Goal: Information Seeking & Learning: Check status

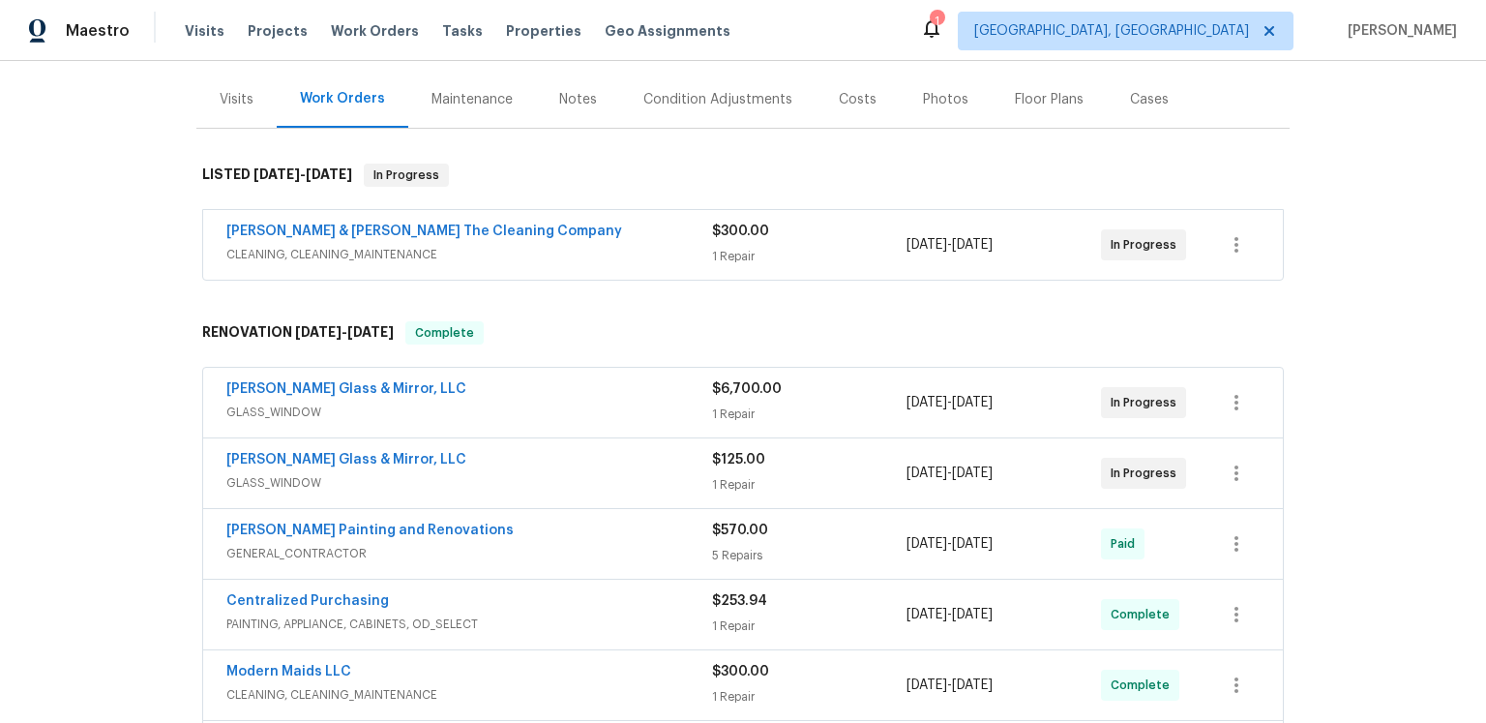
scroll to position [329, 0]
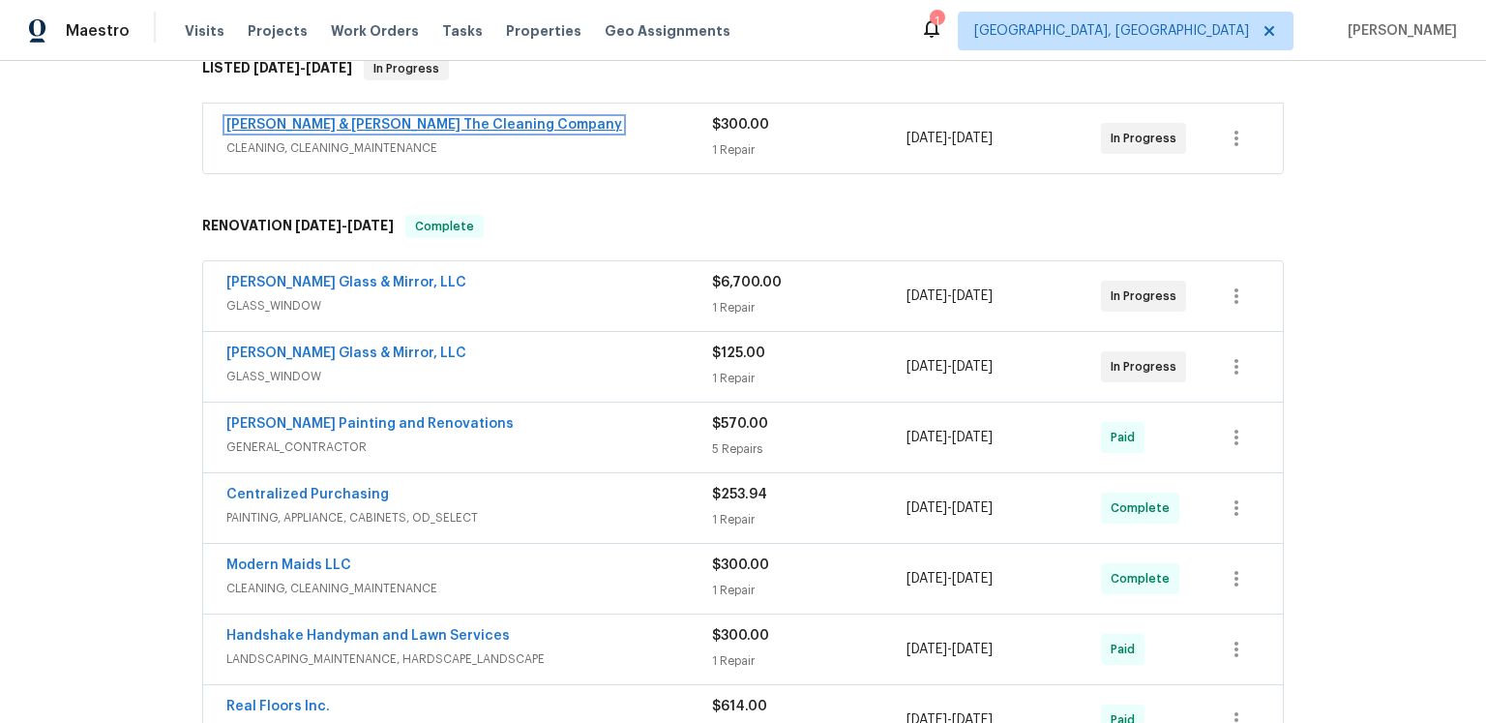
click at [546, 132] on link "[PERSON_NAME] & [PERSON_NAME] The Cleaning Company" at bounding box center [424, 125] width 396 height 14
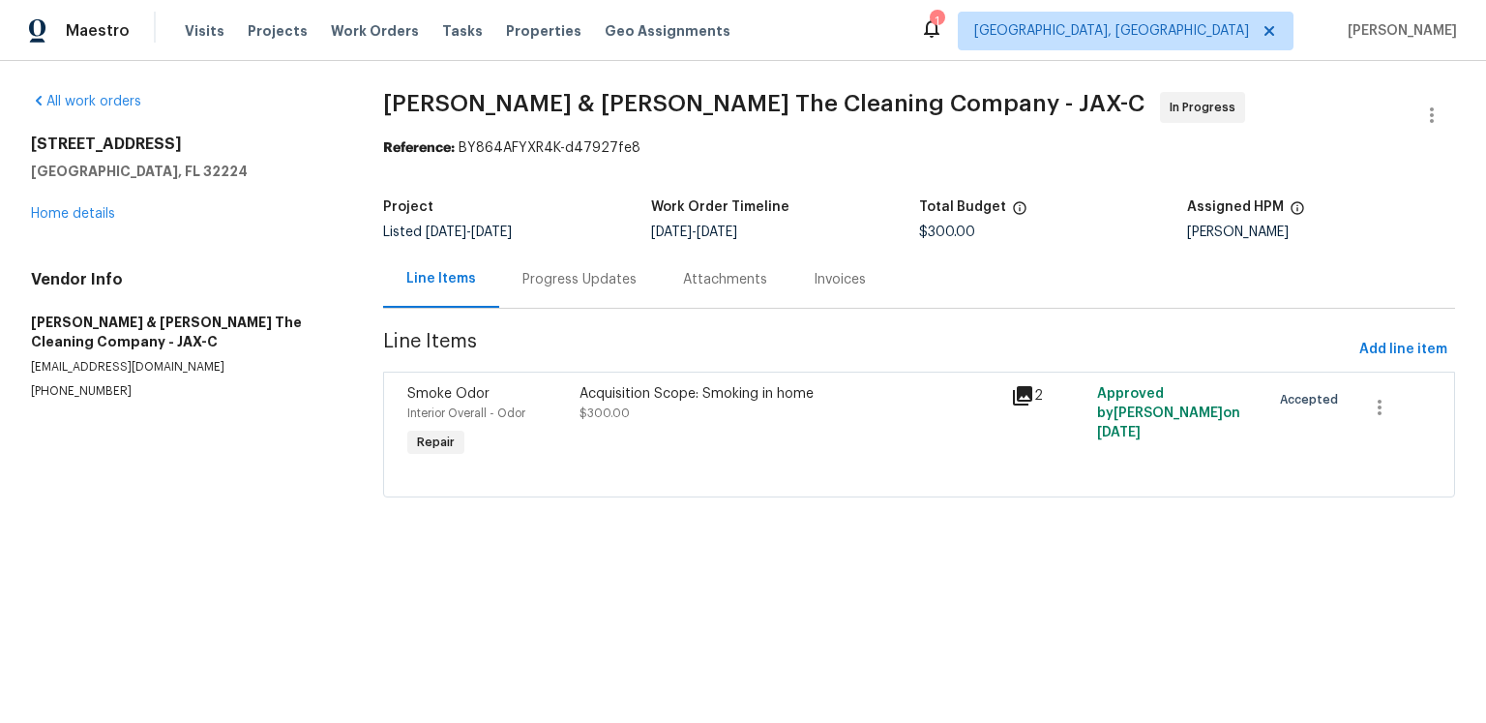
click at [1025, 405] on icon at bounding box center [1022, 395] width 19 height 19
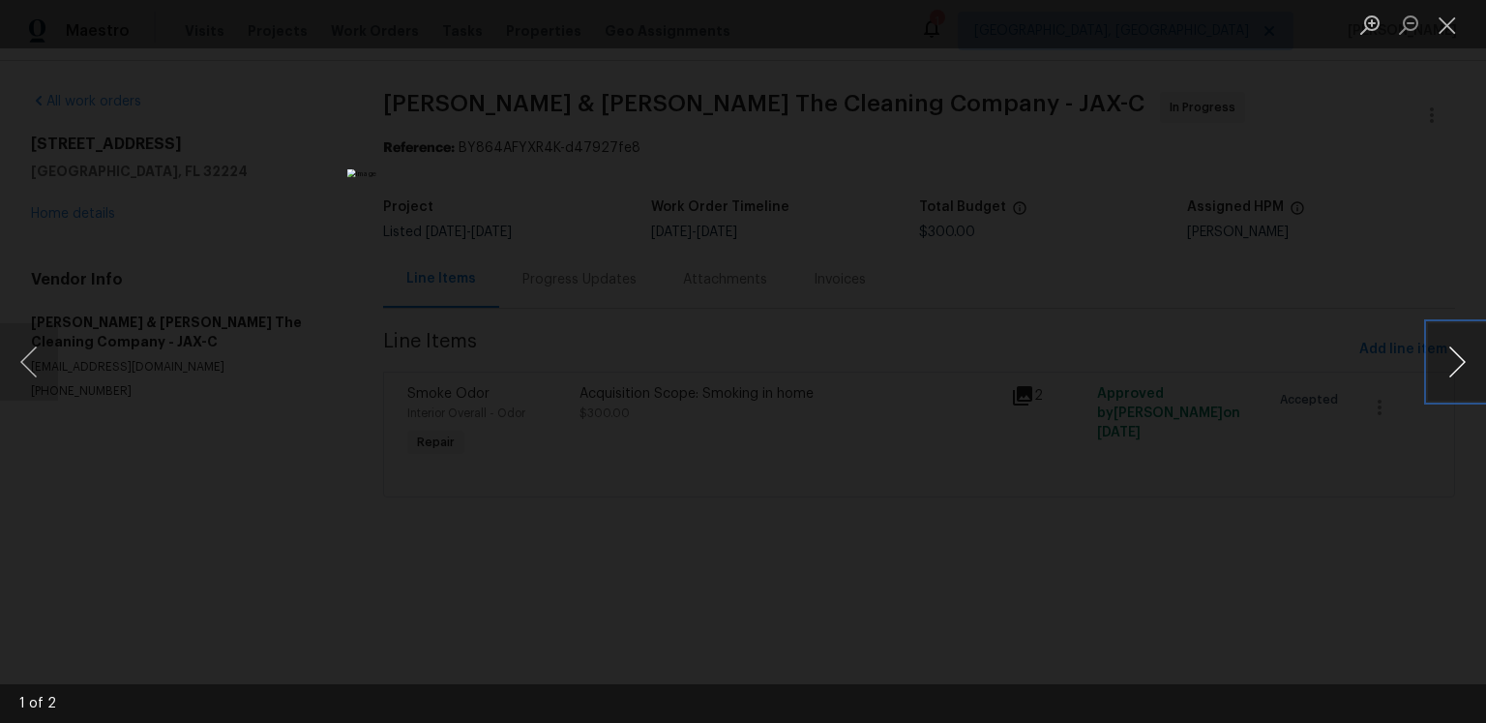
click at [1448, 360] on button "Next image" at bounding box center [1457, 361] width 58 height 77
click at [1450, 34] on button "Close lightbox" at bounding box center [1447, 25] width 39 height 34
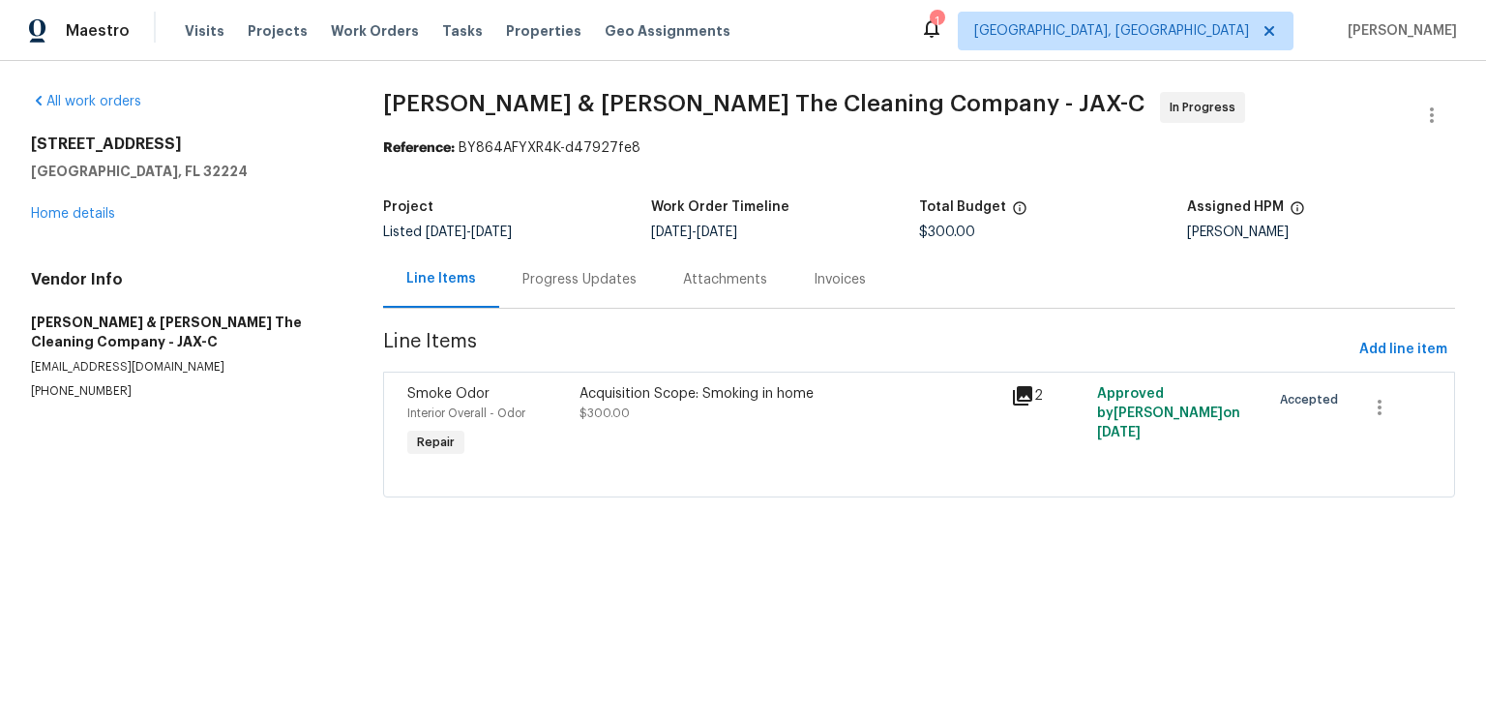
click at [636, 289] on div "Progress Updates" at bounding box center [579, 279] width 114 height 19
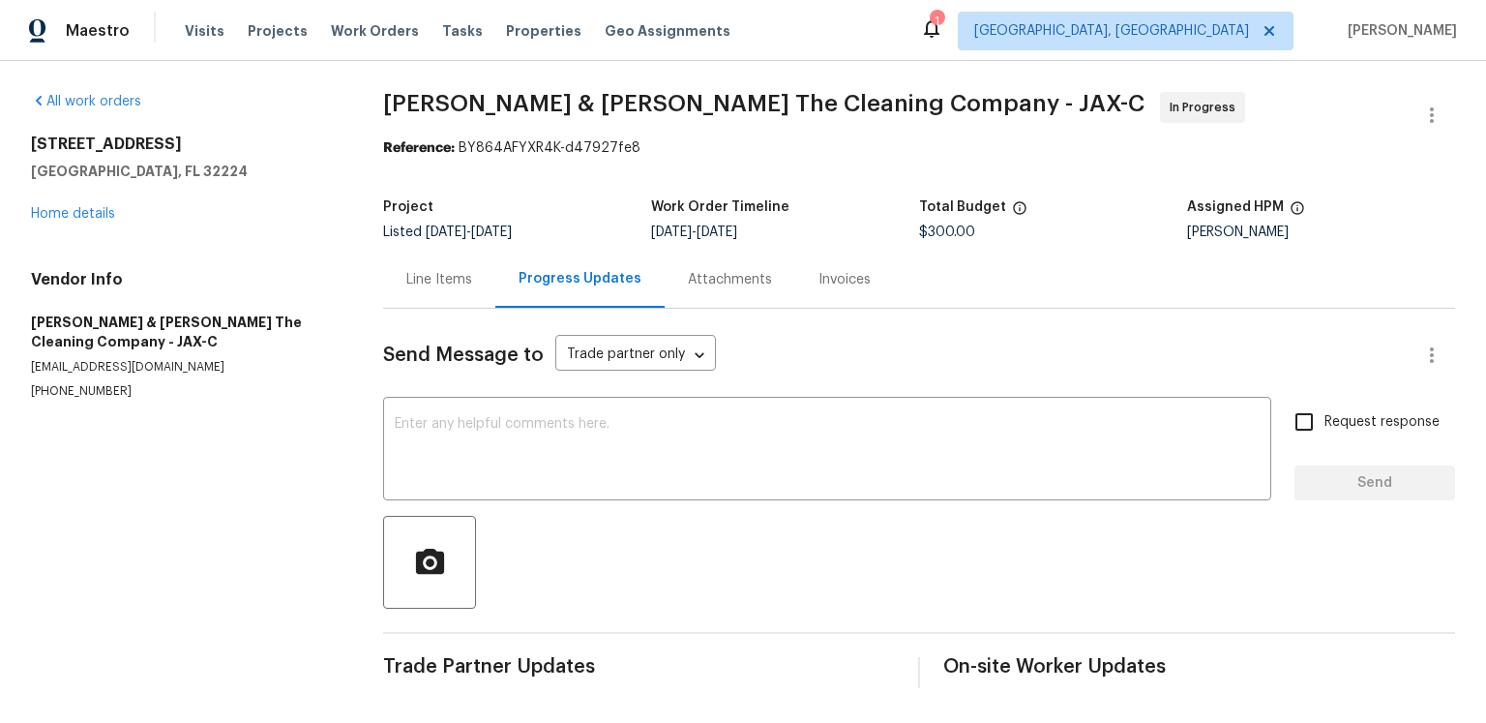
scroll to position [119, 0]
click at [436, 270] on div "Line Items" at bounding box center [439, 279] width 66 height 19
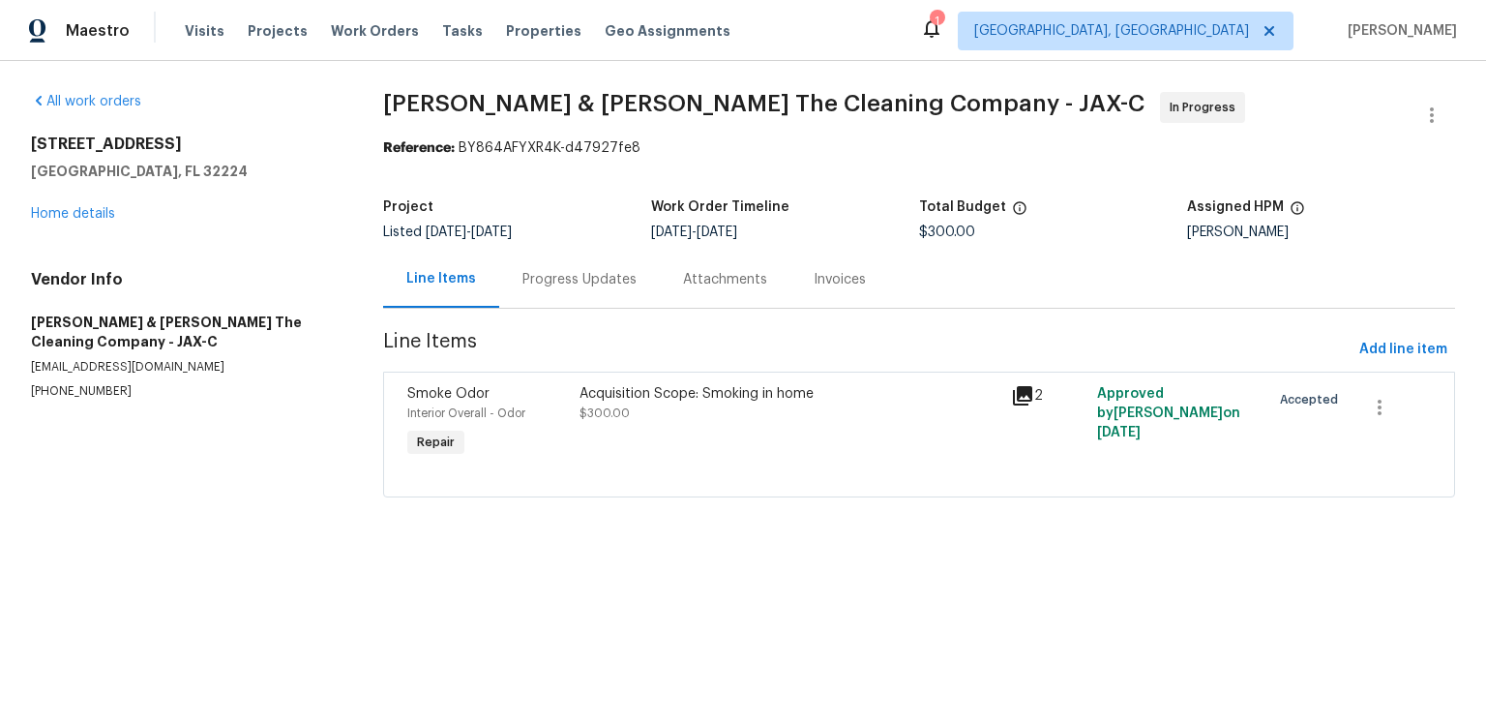
click at [560, 289] on div "Progress Updates" at bounding box center [579, 279] width 114 height 19
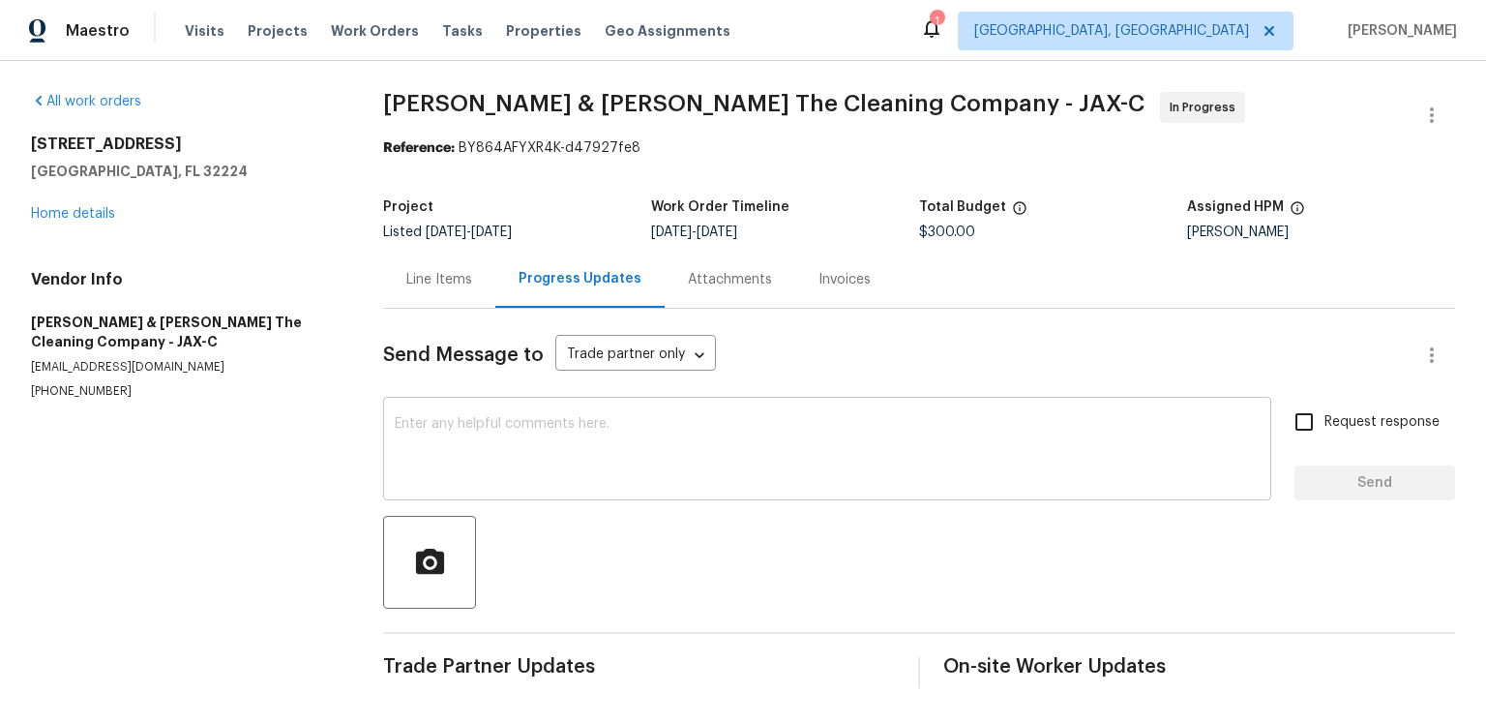
scroll to position [119, 0]
click at [672, 291] on body "Maestro Visits Projects Work Orders Tasks Properties Geo Assignments 1 Albuquer…" at bounding box center [743, 359] width 1486 height 719
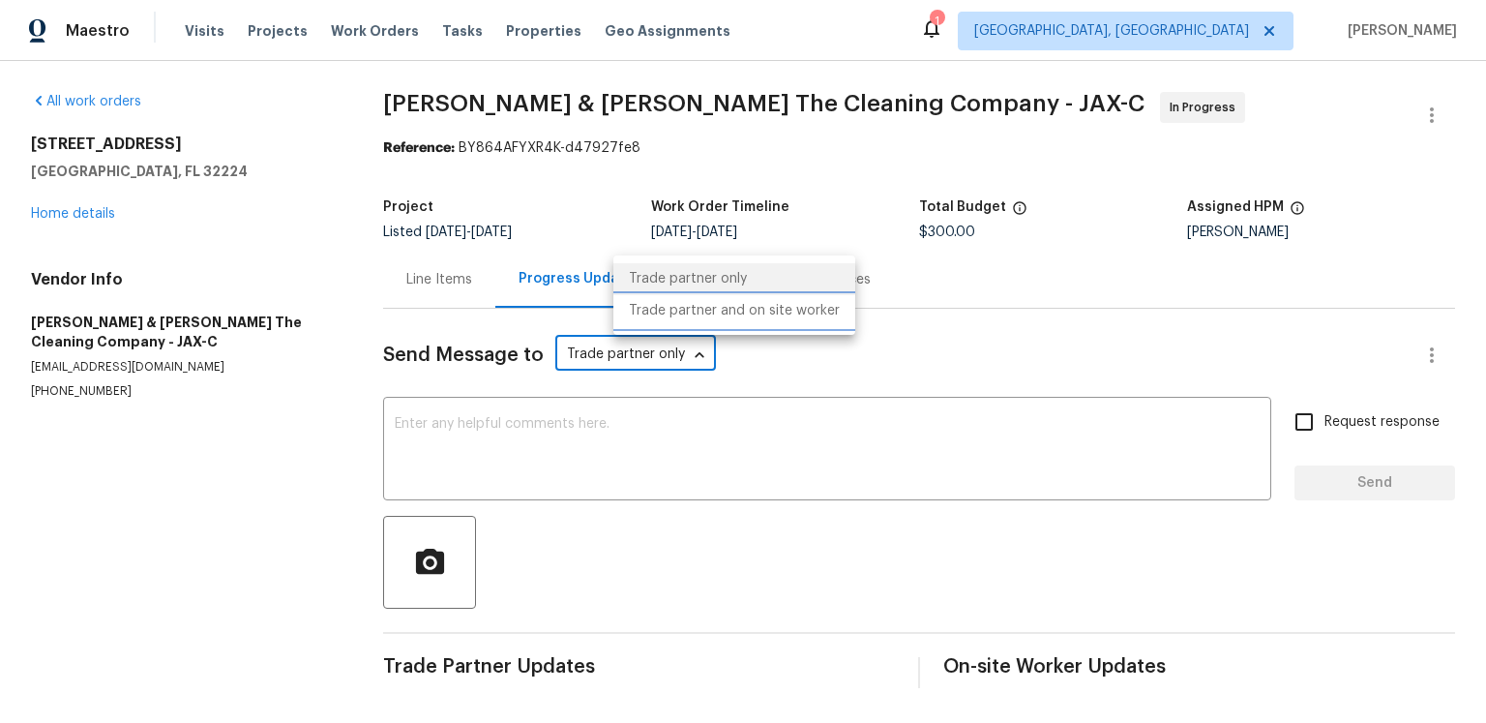
click at [702, 323] on li "Trade partner and on site worker" at bounding box center [734, 311] width 242 height 32
type input "Trade Partner and On-Site Worker"
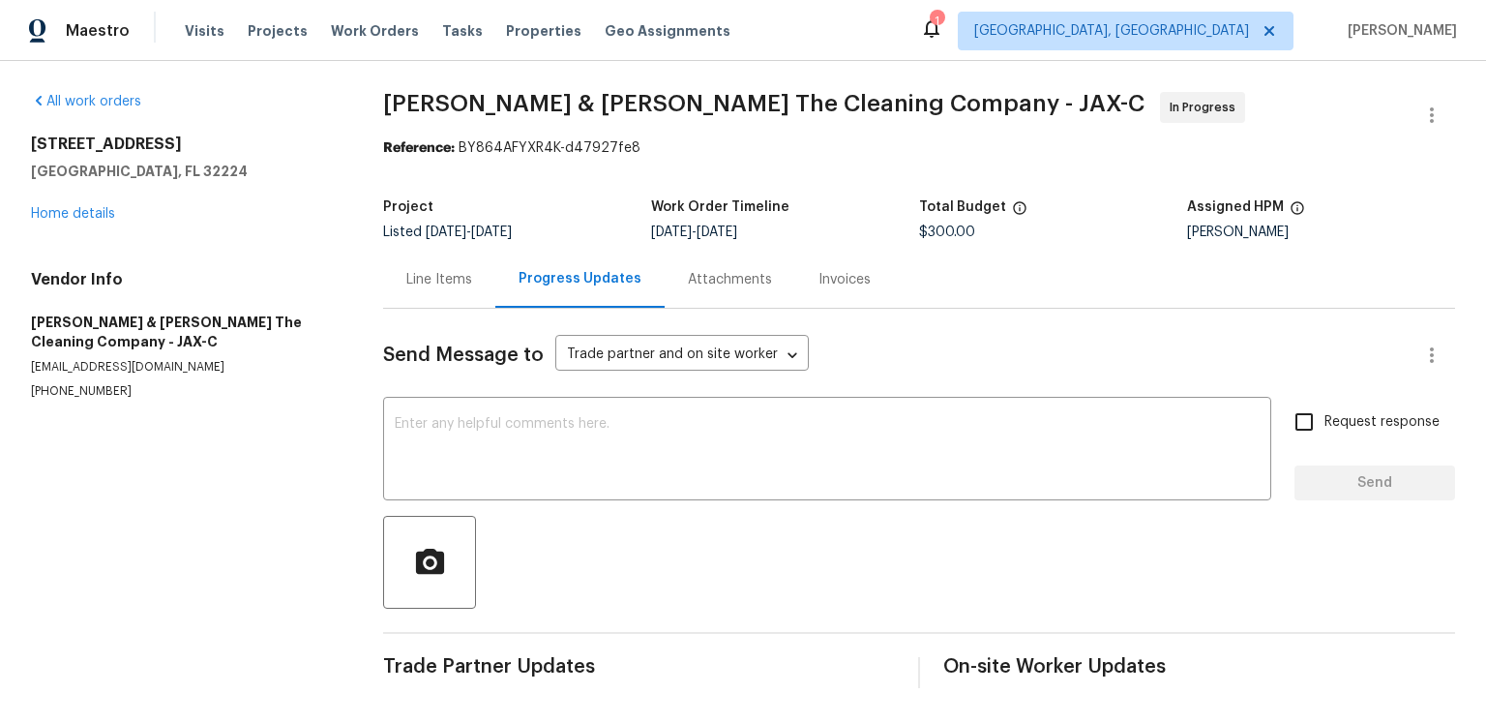
click at [903, 332] on div "Send Message to Trade partner and on site worker Trade Partner and On-Site Work…" at bounding box center [895, 355] width 1025 height 46
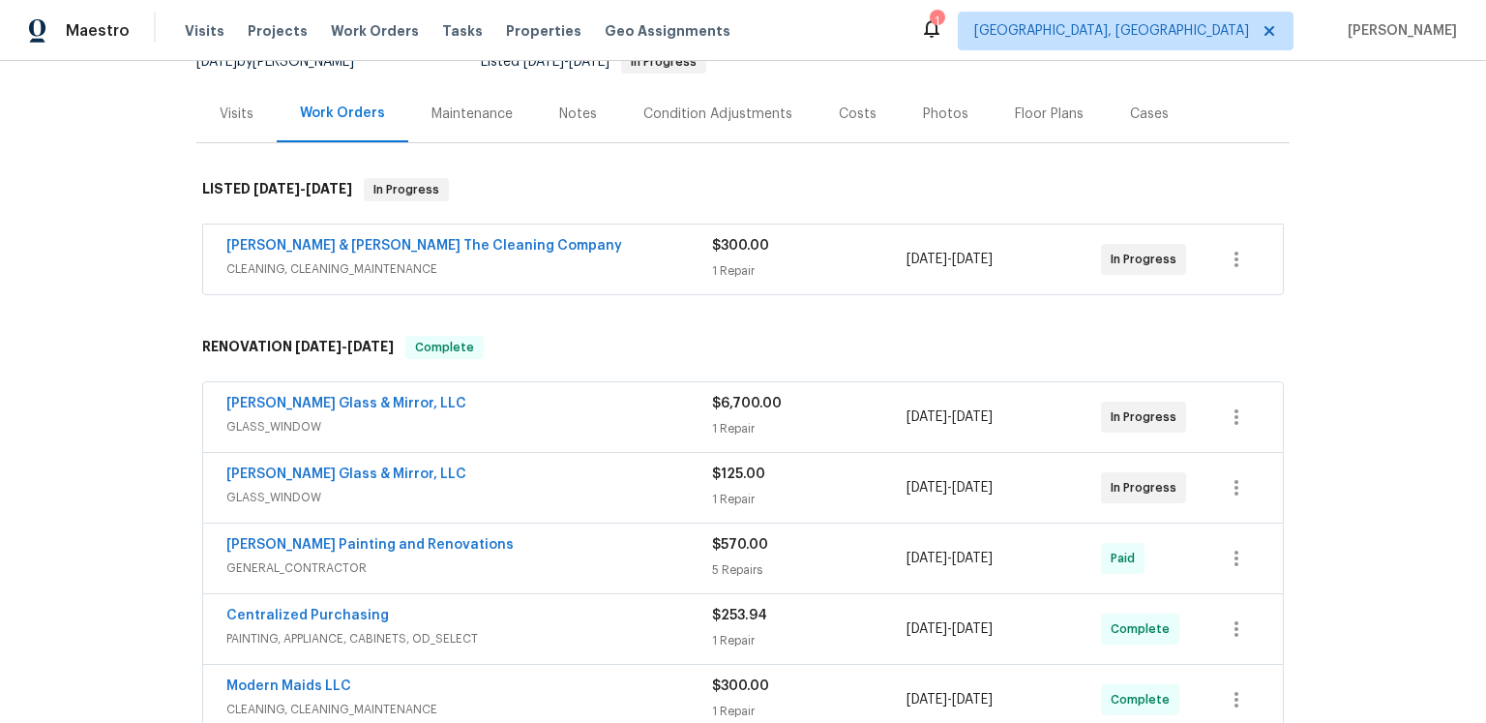
scroll to position [314, 0]
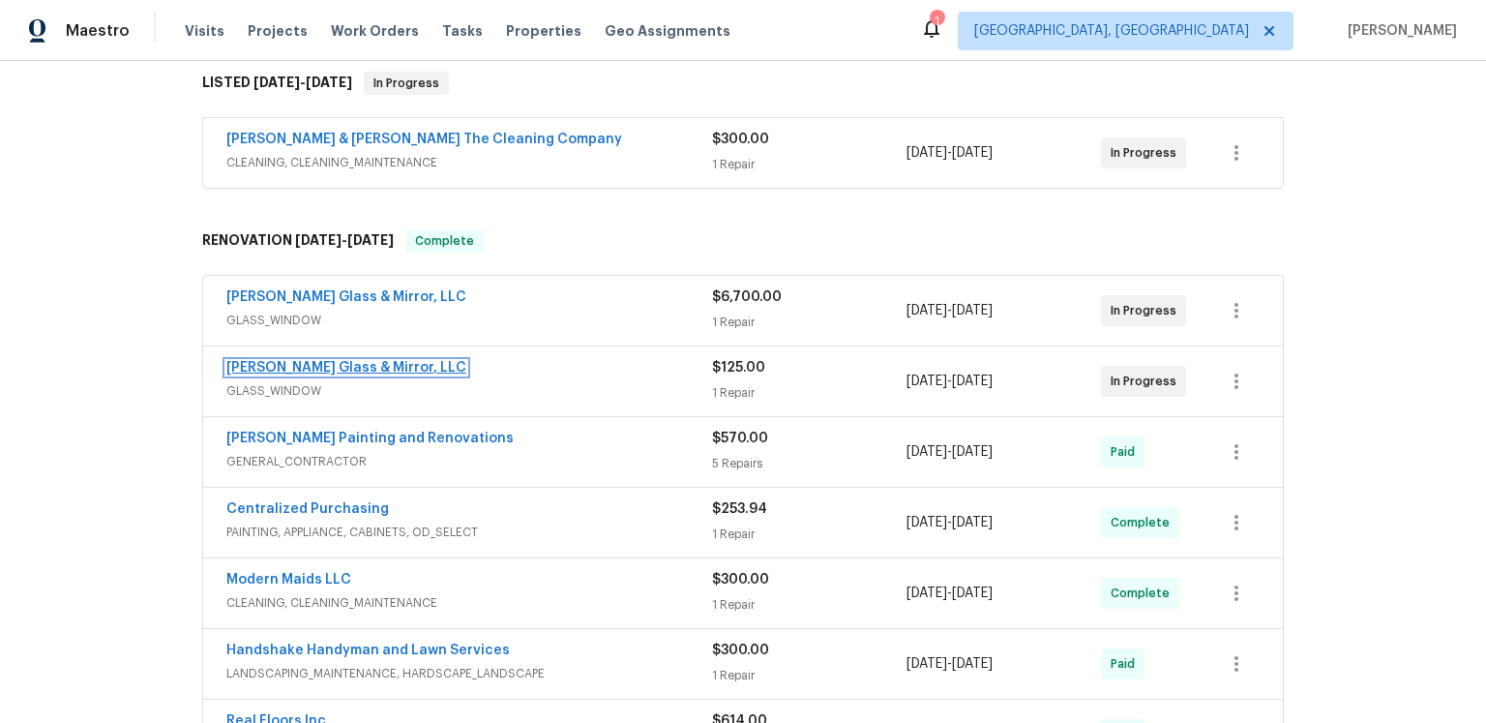
click at [384, 374] on link "[PERSON_NAME] Glass & Mirror, LLC" at bounding box center [346, 368] width 240 height 14
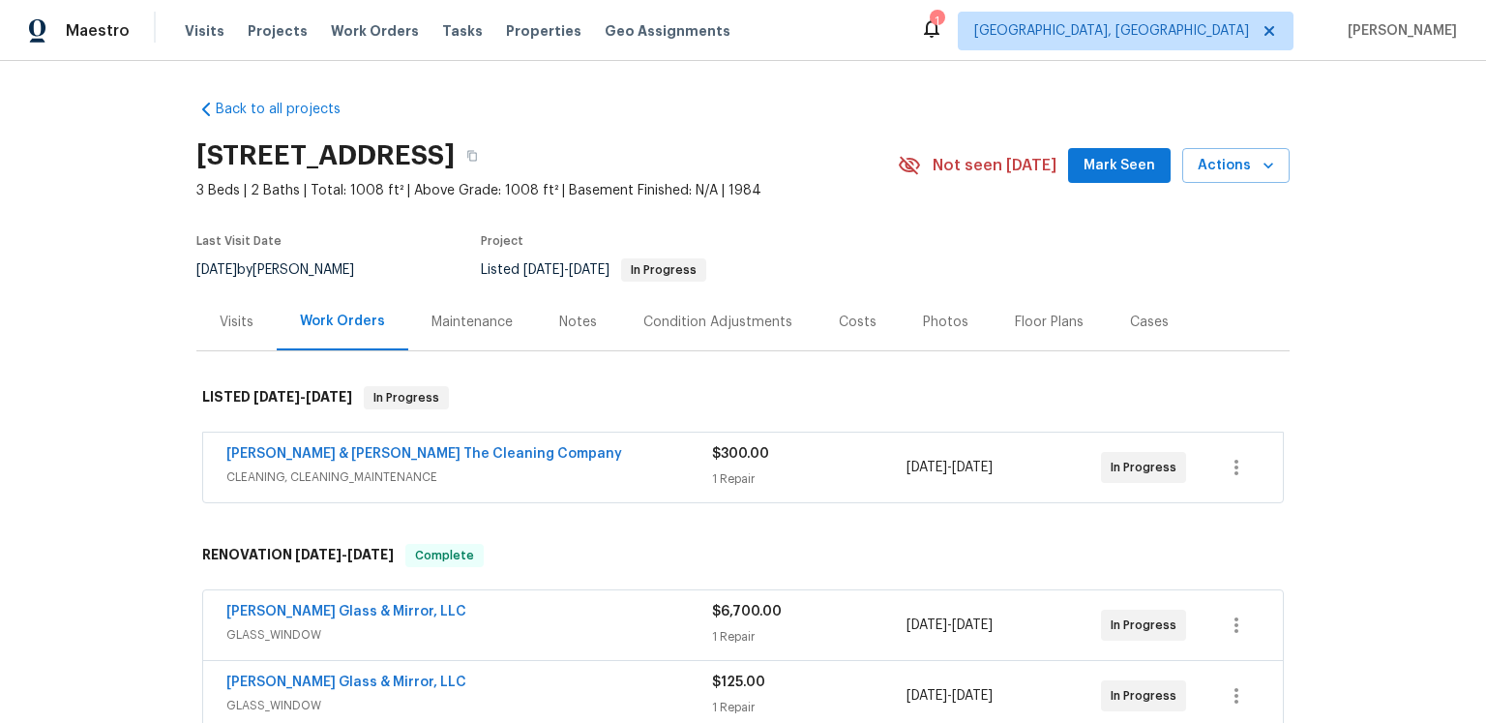
scroll to position [312, 0]
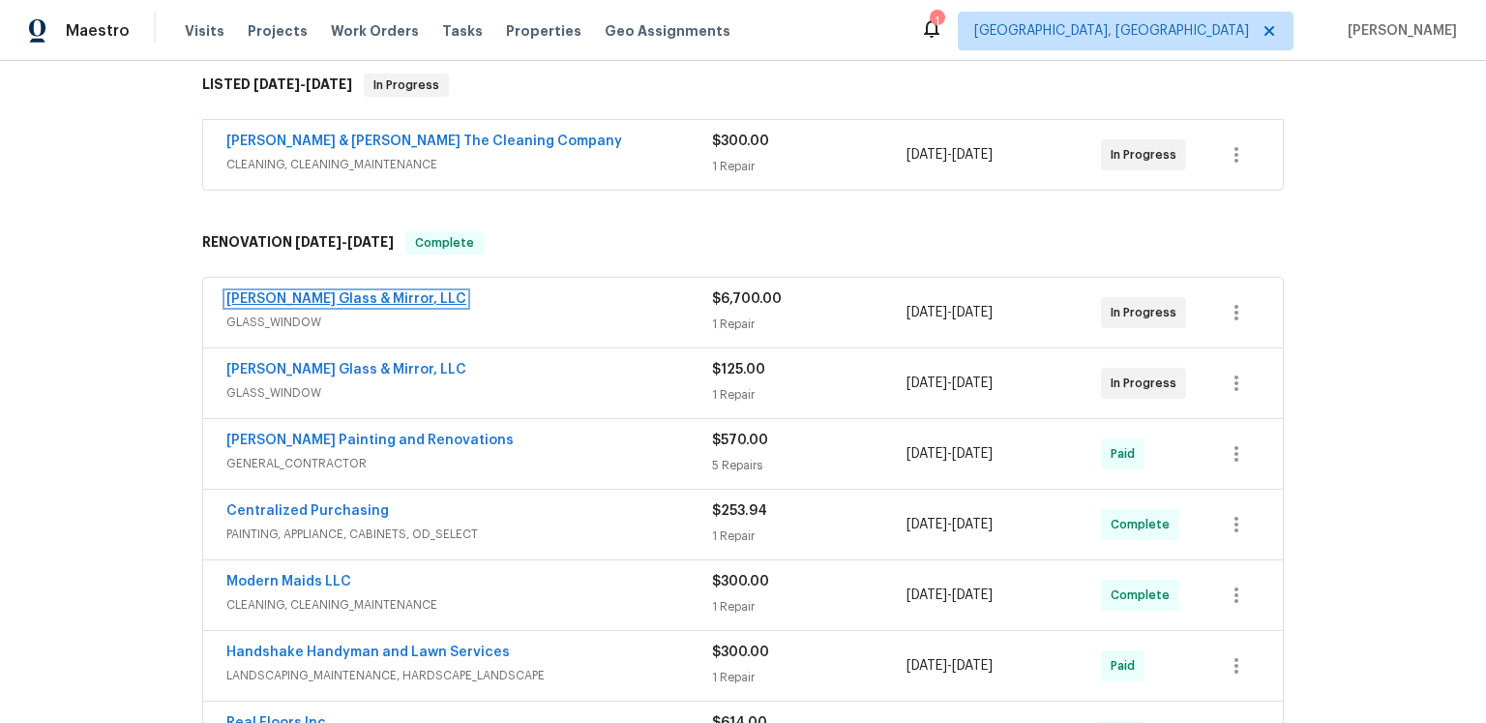
click at [383, 306] on link "[PERSON_NAME] Glass & Mirror, LLC" at bounding box center [346, 299] width 240 height 14
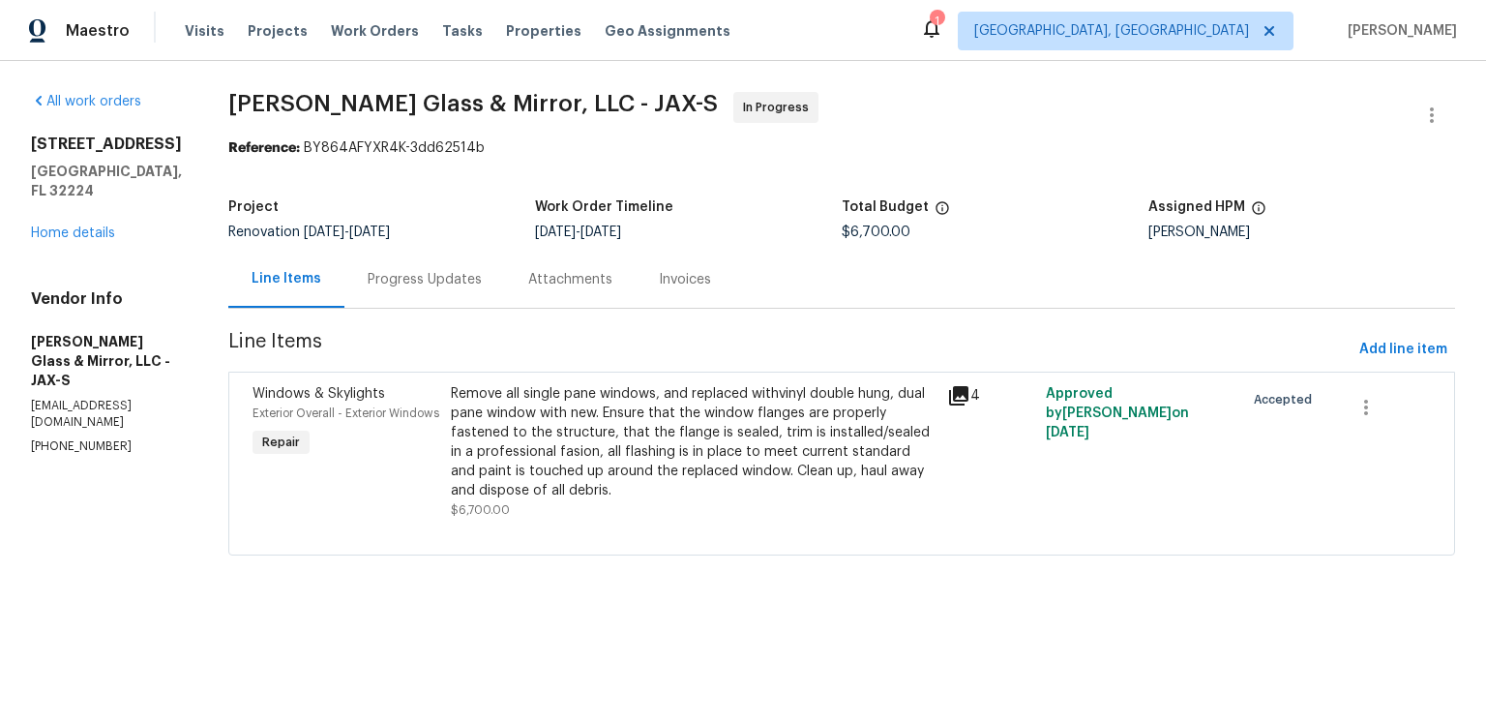
click at [505, 308] on div "Progress Updates" at bounding box center [424, 279] width 161 height 57
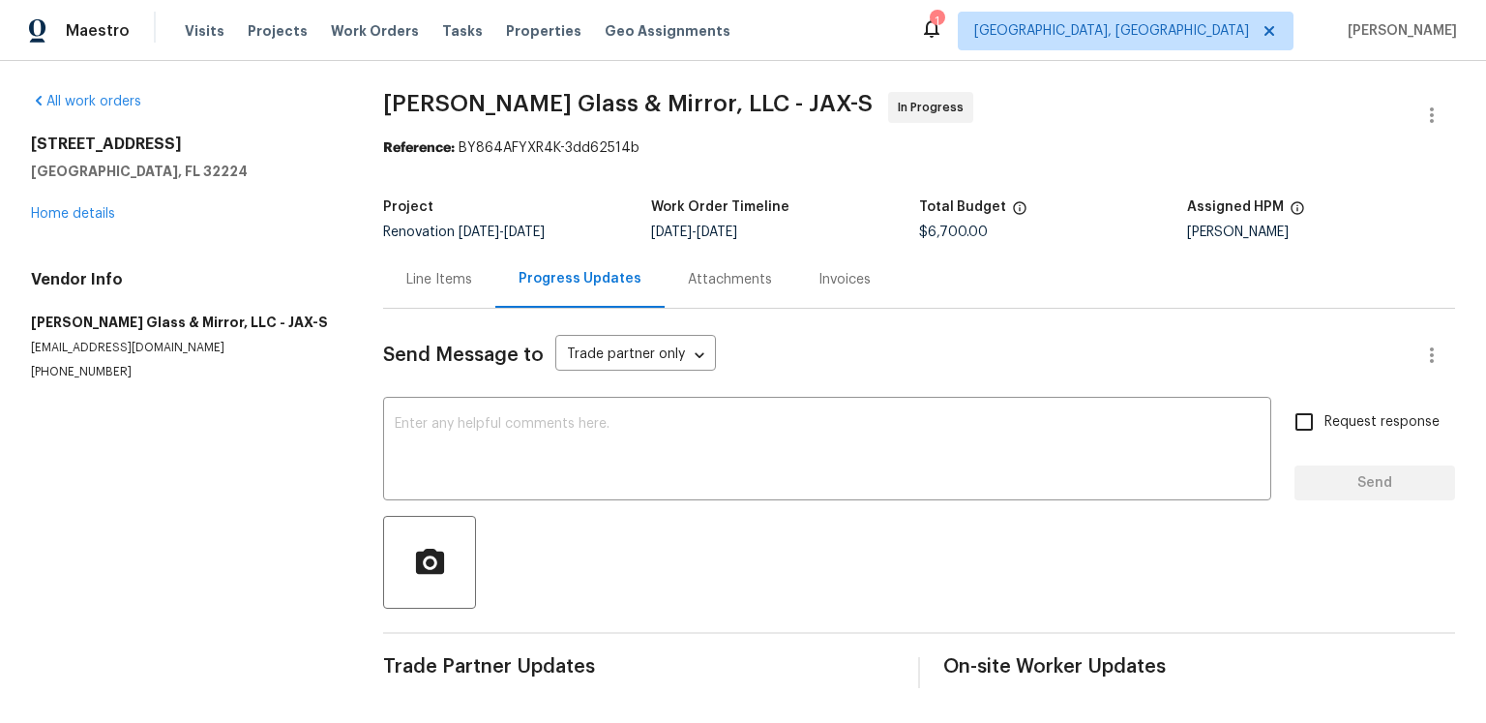
scroll to position [119, 0]
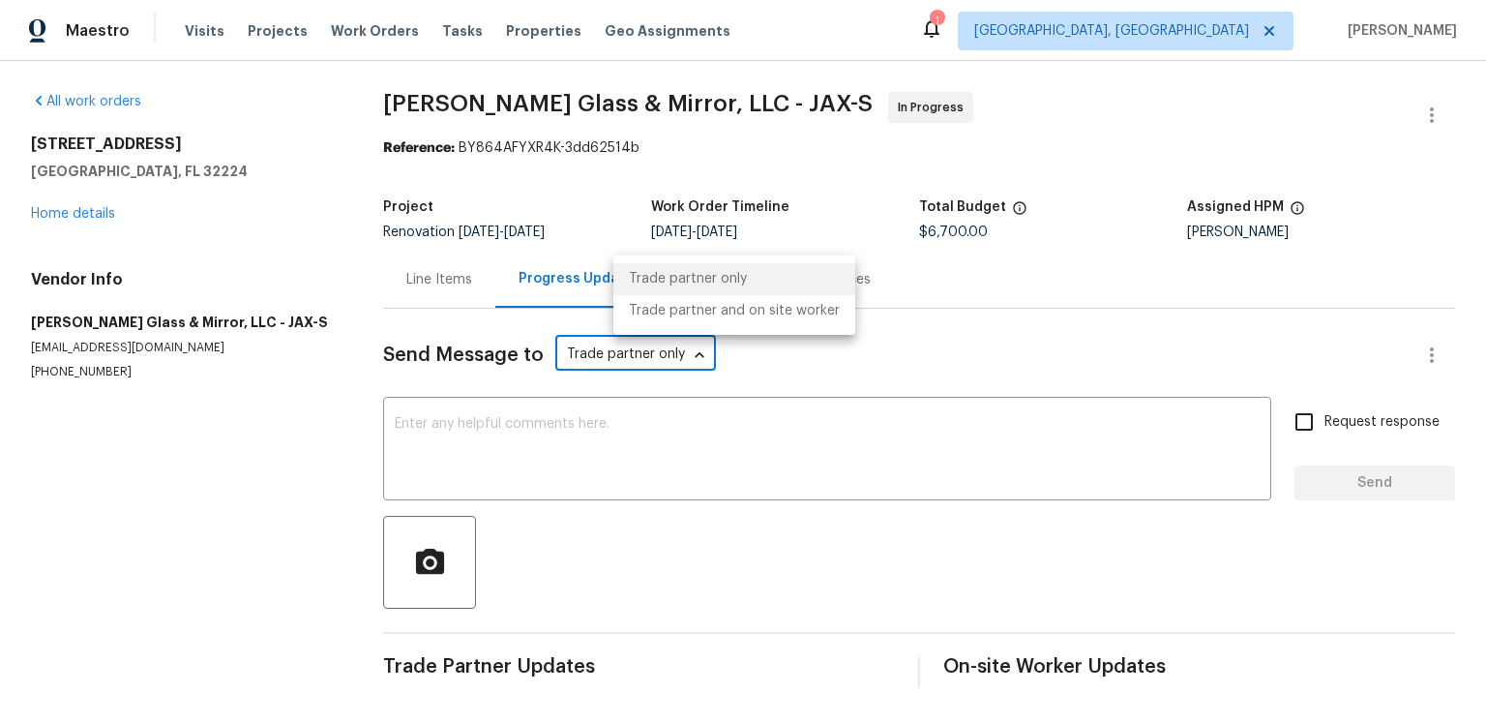
click at [741, 278] on body "Maestro Visits Projects Work Orders Tasks Properties Geo Assignments 1 Albuquer…" at bounding box center [743, 359] width 1486 height 719
click at [731, 309] on li "Trade partner and on site worker" at bounding box center [734, 311] width 242 height 32
type input "Trade Partner and On-Site Worker"
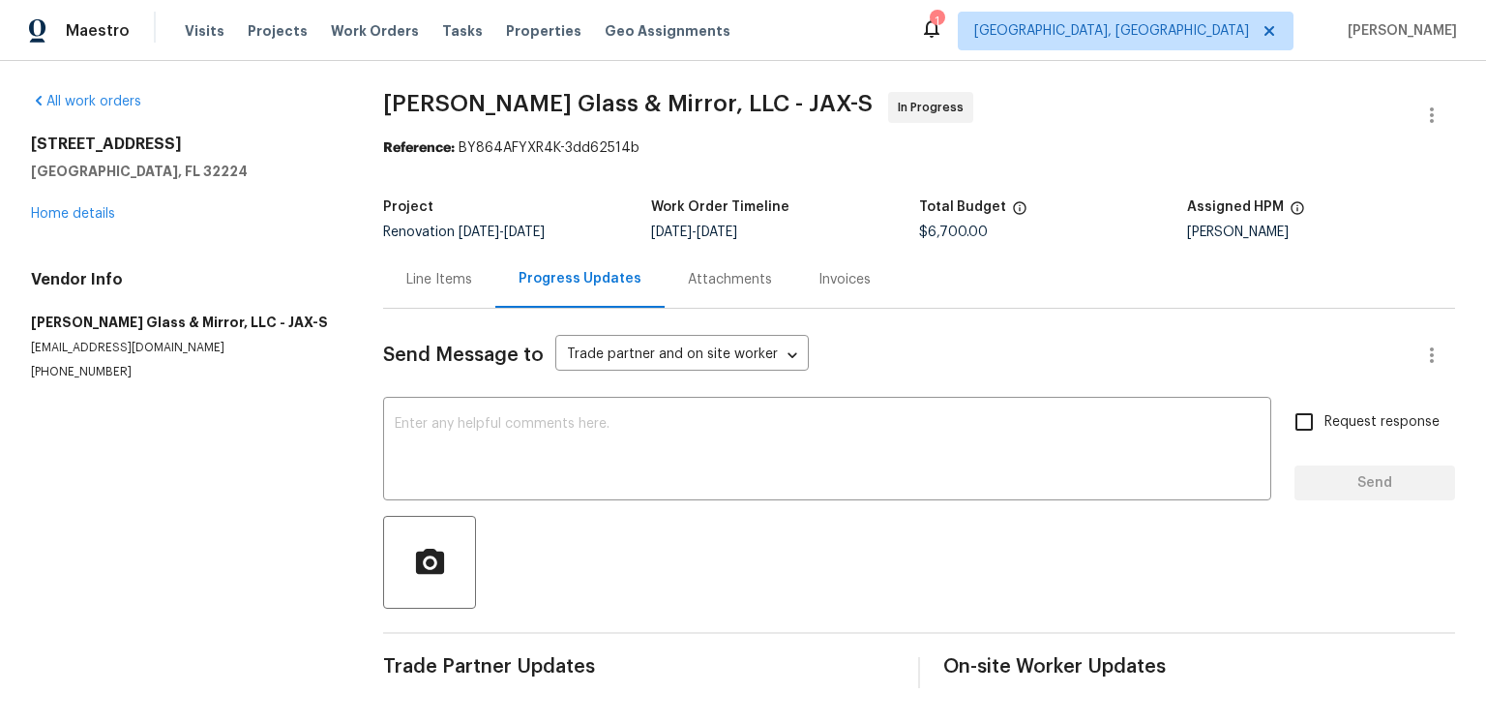
click at [1000, 332] on div "Send Message to Trade partner and on site worker Trade Partner and On-Site Work…" at bounding box center [895, 355] width 1025 height 46
click at [495, 308] on div "Line Items" at bounding box center [439, 279] width 112 height 57
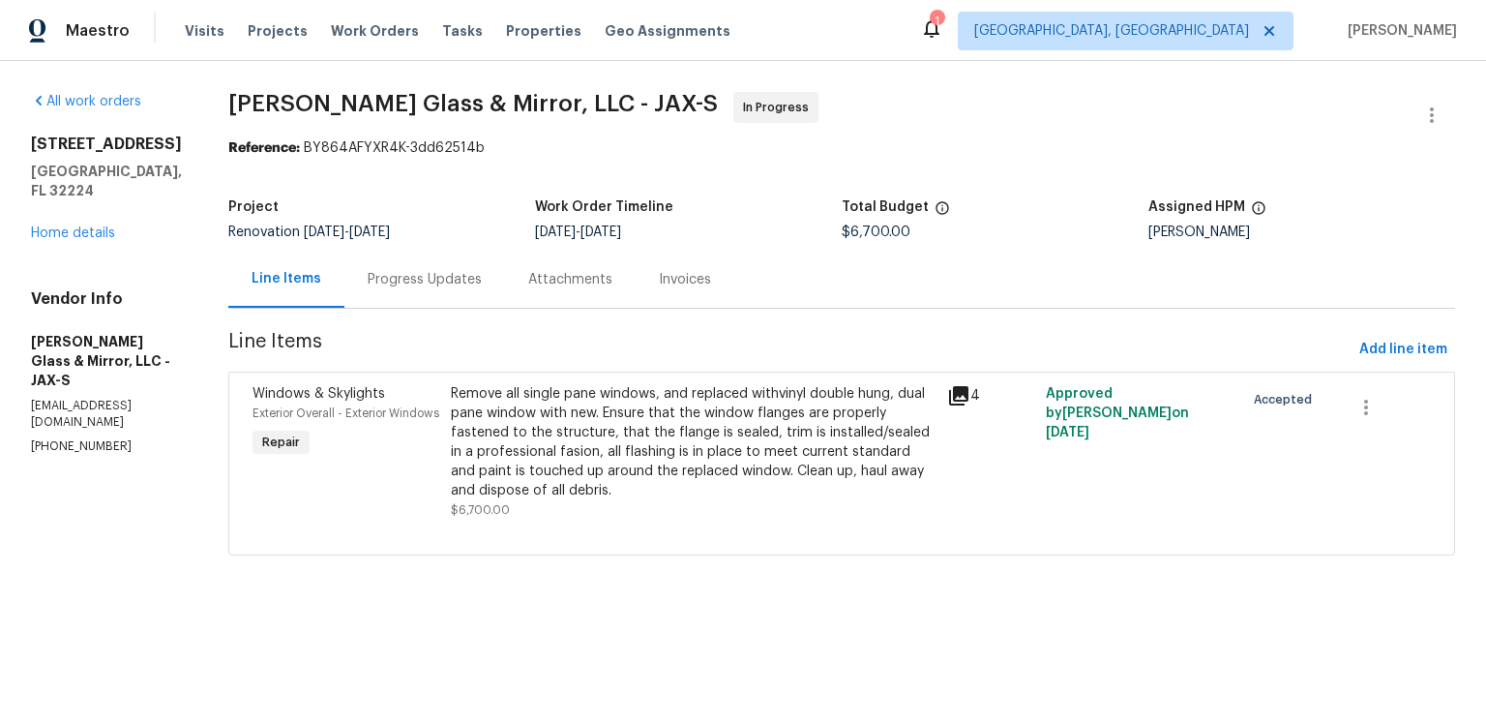
click at [482, 289] on div "Progress Updates" at bounding box center [425, 279] width 114 height 19
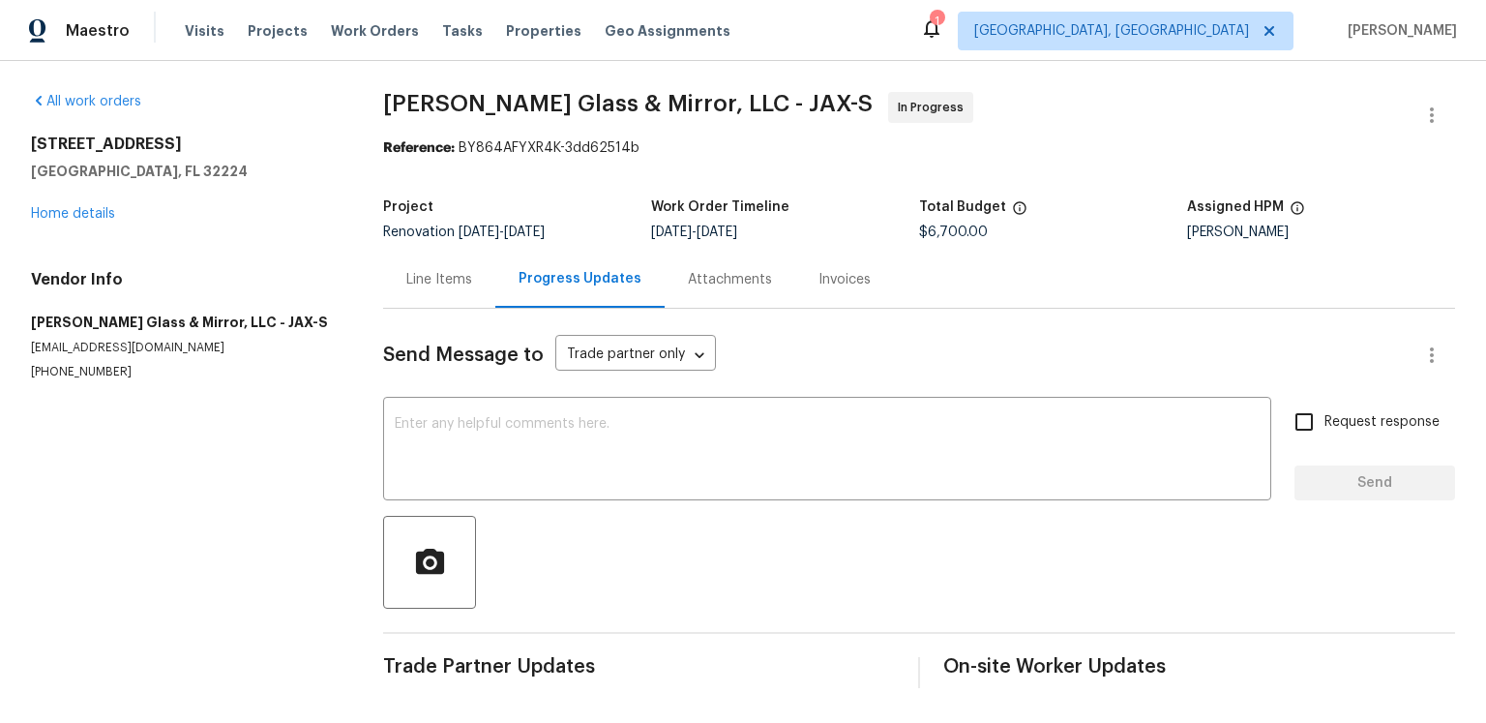
scroll to position [119, 0]
click at [946, 332] on div "Send Message to Trade partner only Trade partner only ​" at bounding box center [895, 355] width 1025 height 46
click at [948, 332] on div "Send Message to Trade partner only Trade partner only ​" at bounding box center [895, 355] width 1025 height 46
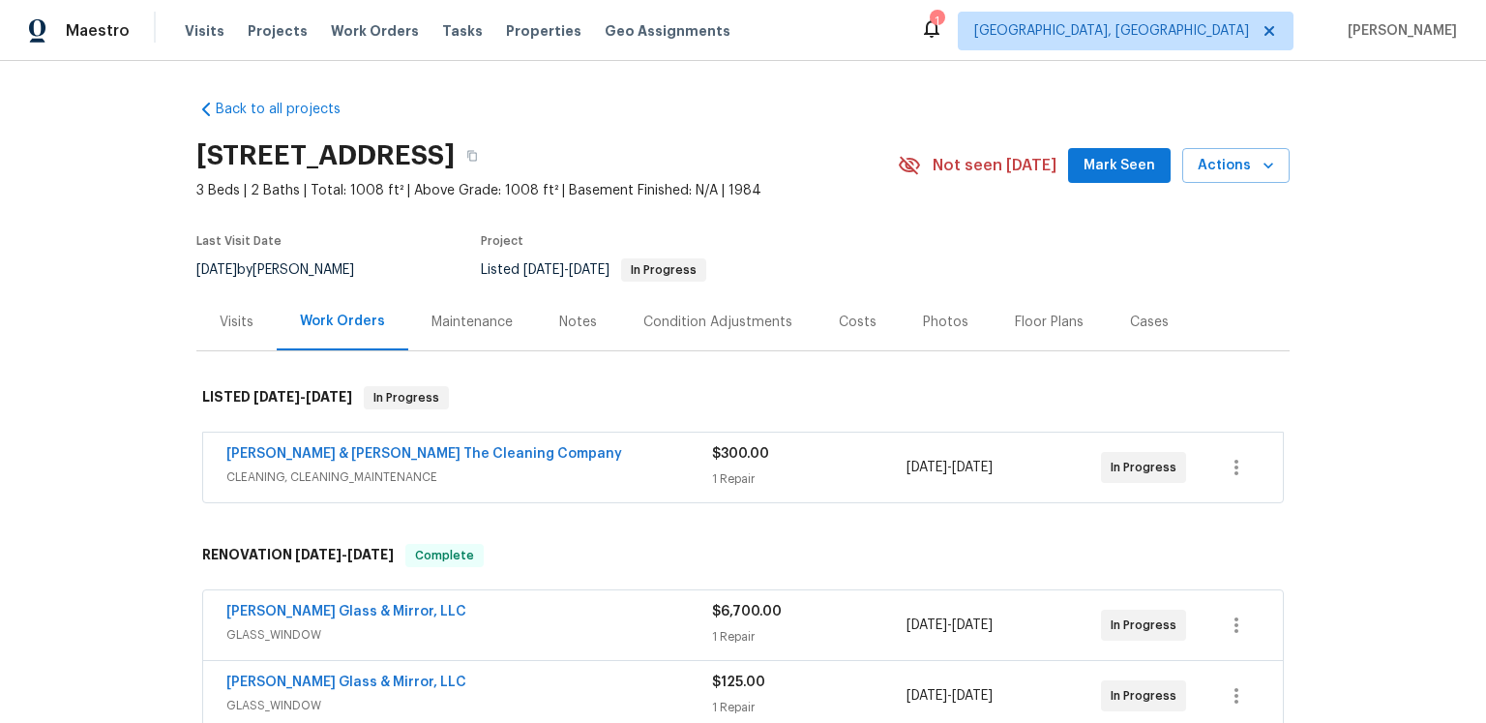
scroll to position [240, 0]
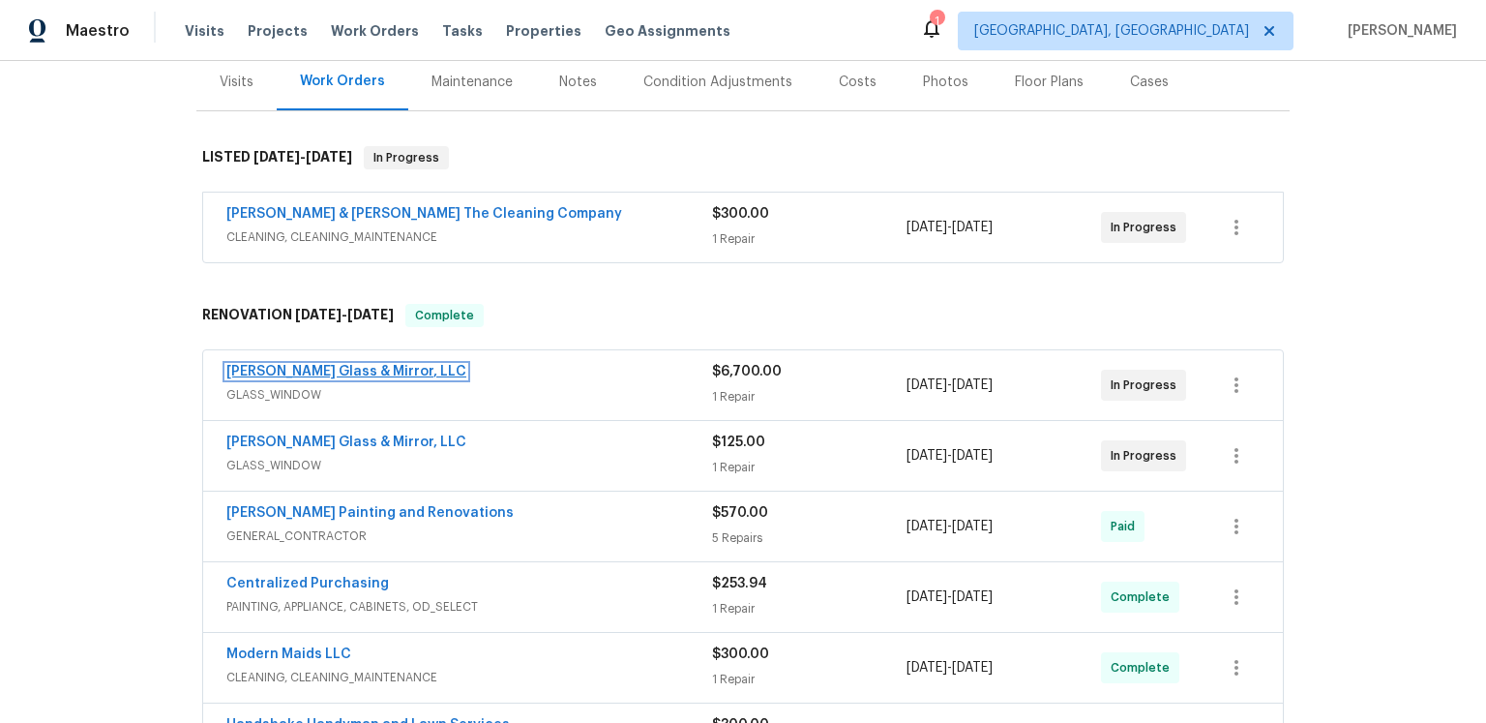
click at [340, 378] on link "Baum Glass & Mirror, LLC" at bounding box center [346, 372] width 240 height 14
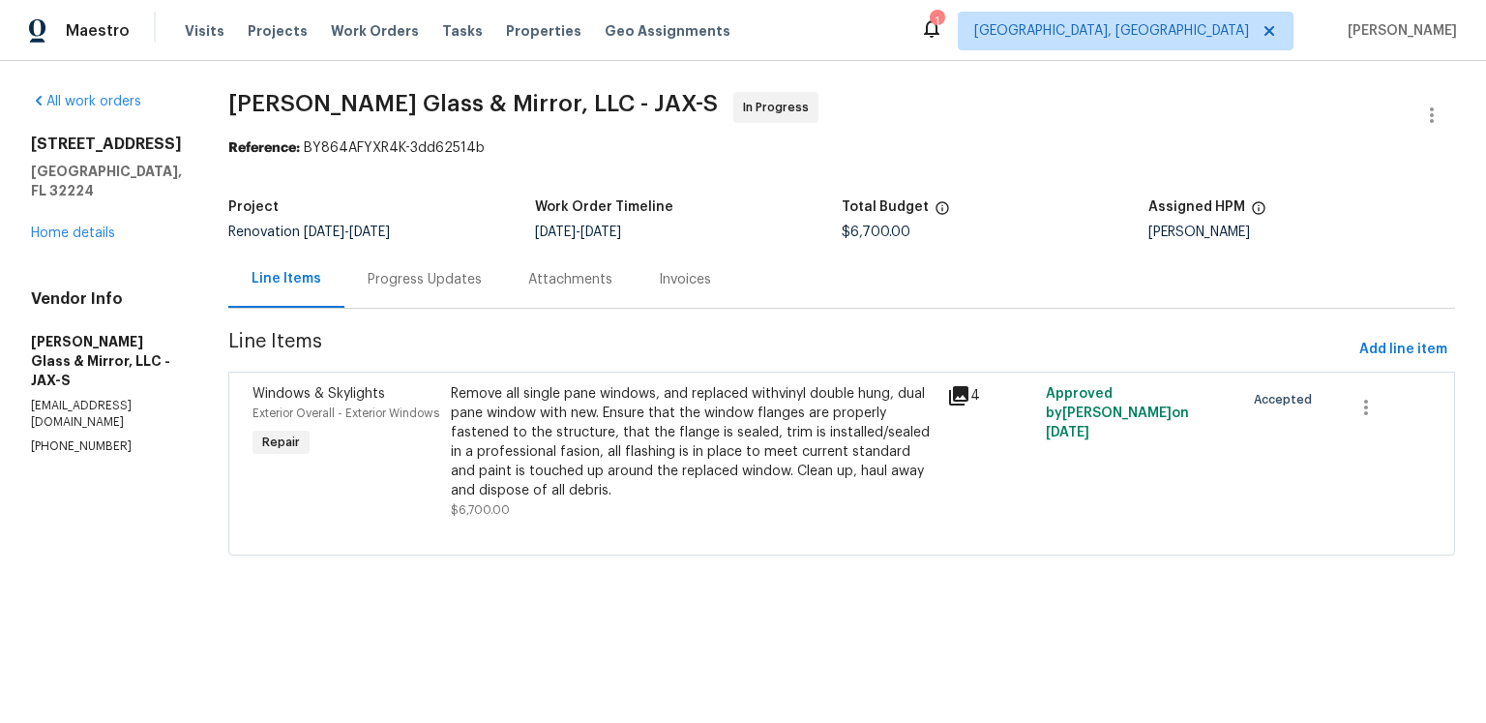
click at [960, 405] on icon at bounding box center [958, 395] width 19 height 19
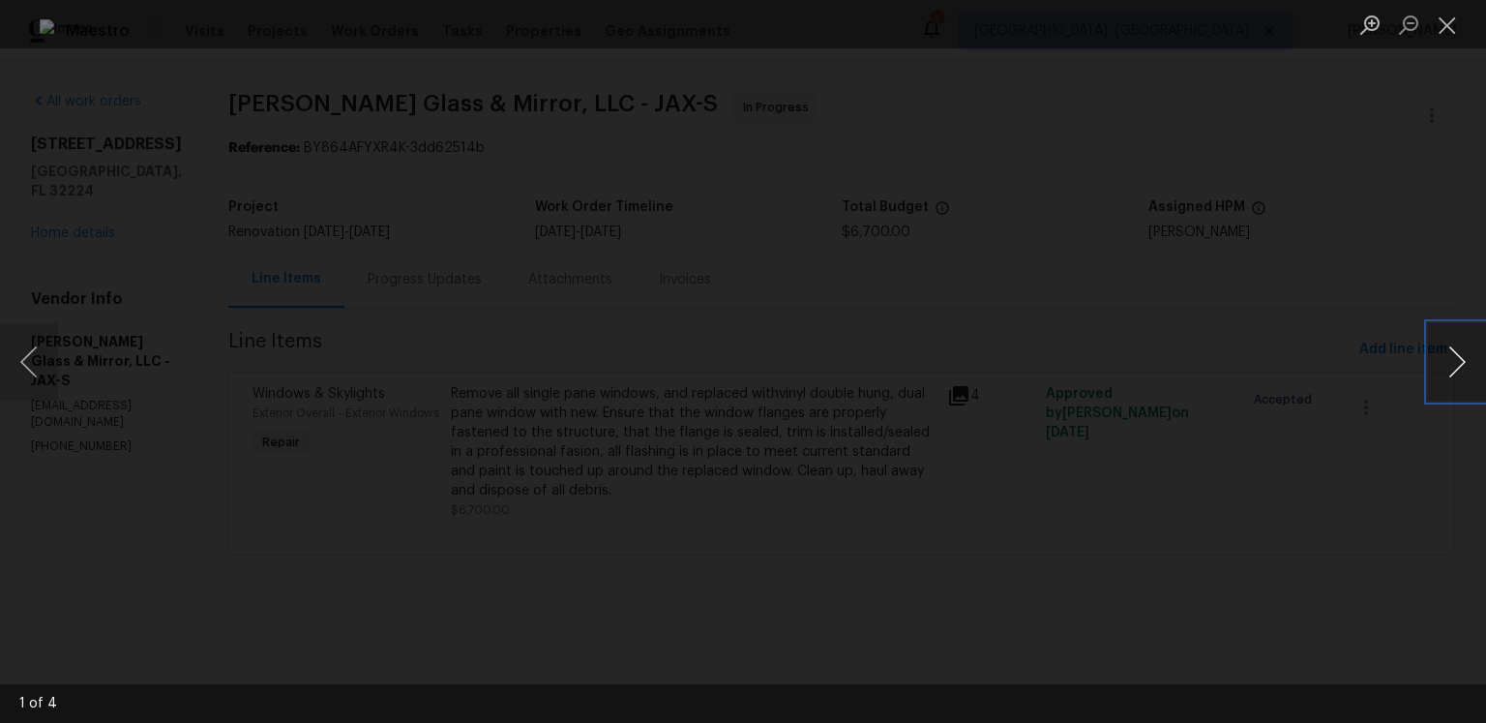
click at [1462, 362] on button "Next image" at bounding box center [1457, 361] width 58 height 77
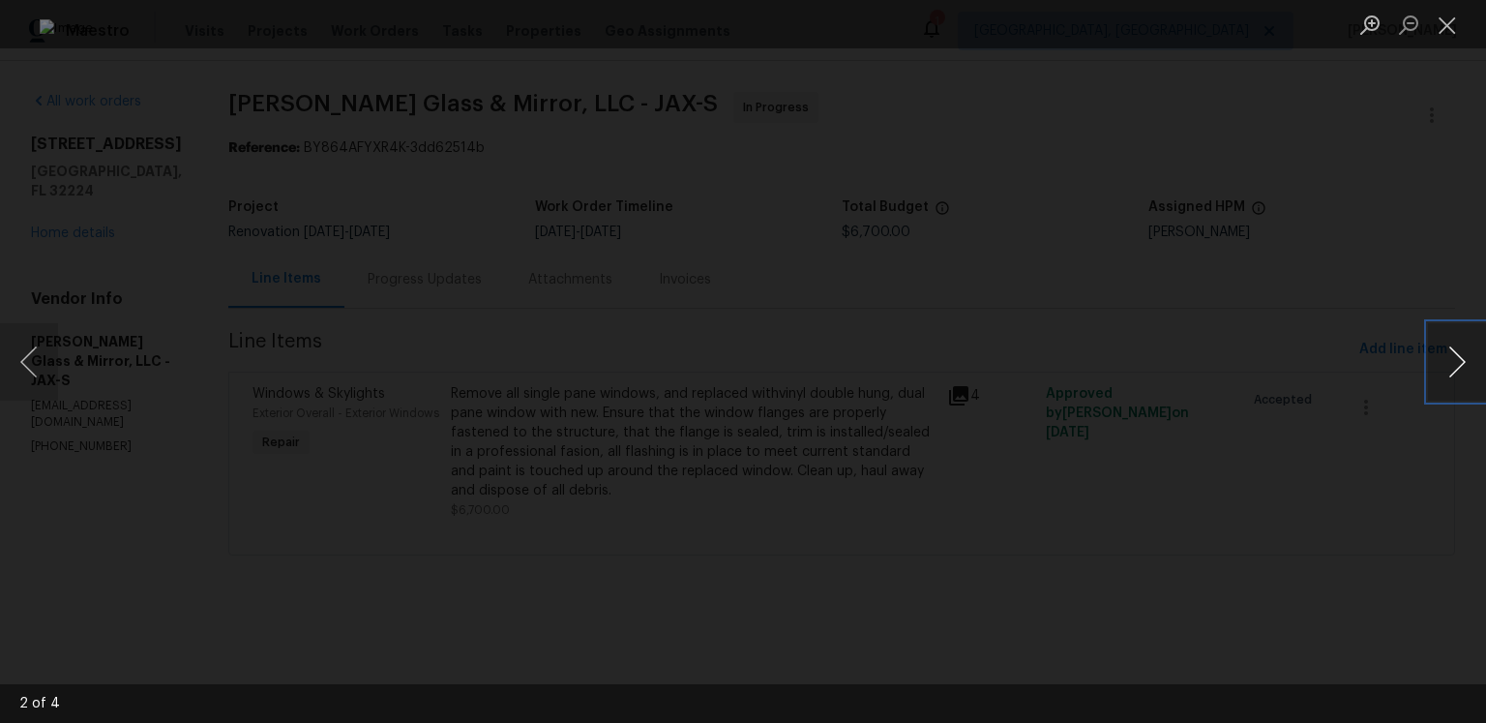
click at [1462, 362] on button "Next image" at bounding box center [1457, 361] width 58 height 77
click at [1455, 15] on button "Close lightbox" at bounding box center [1447, 25] width 39 height 34
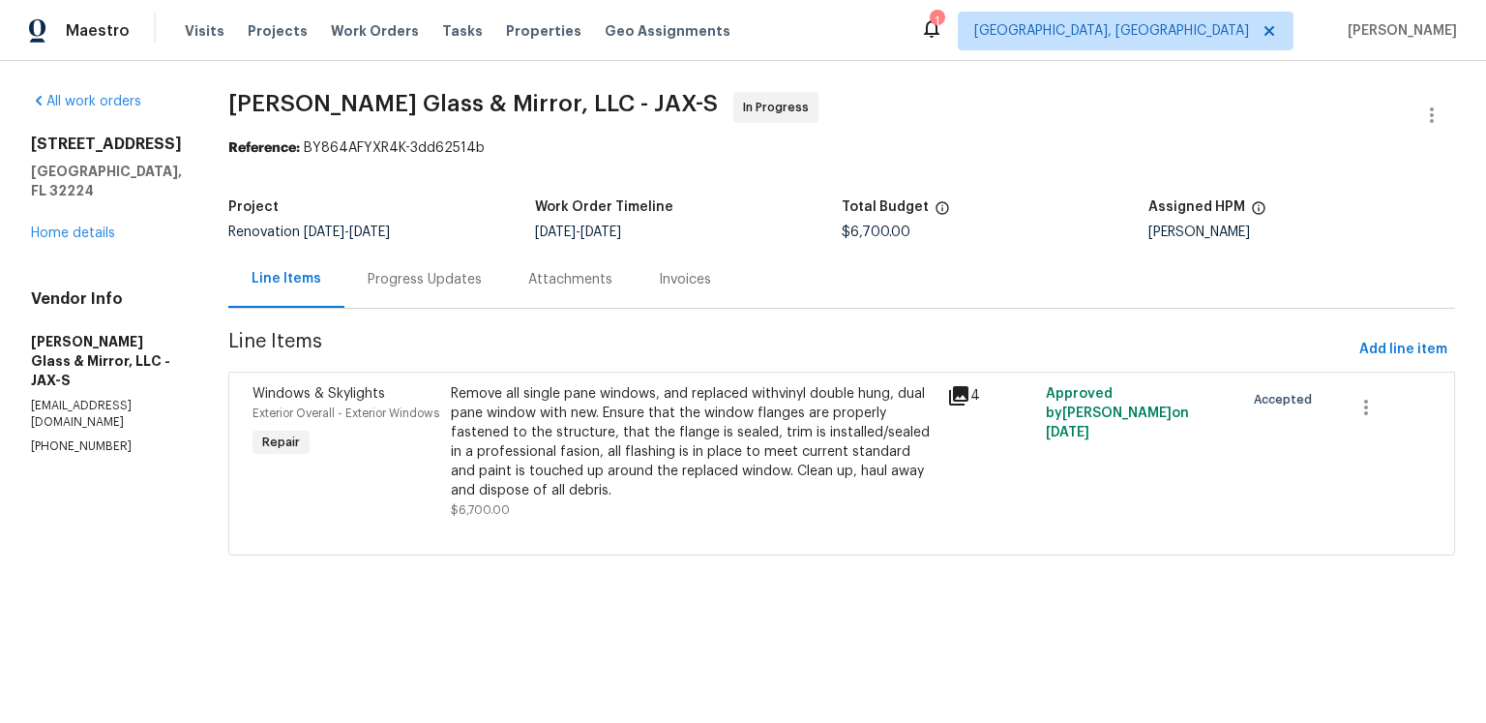
click at [940, 156] on div "Reference: BY864AFYXR4K-3dd62514b" at bounding box center [841, 147] width 1227 height 19
click at [957, 158] on div "Reference: BY864AFYXR4K-3dd62514b" at bounding box center [841, 147] width 1227 height 19
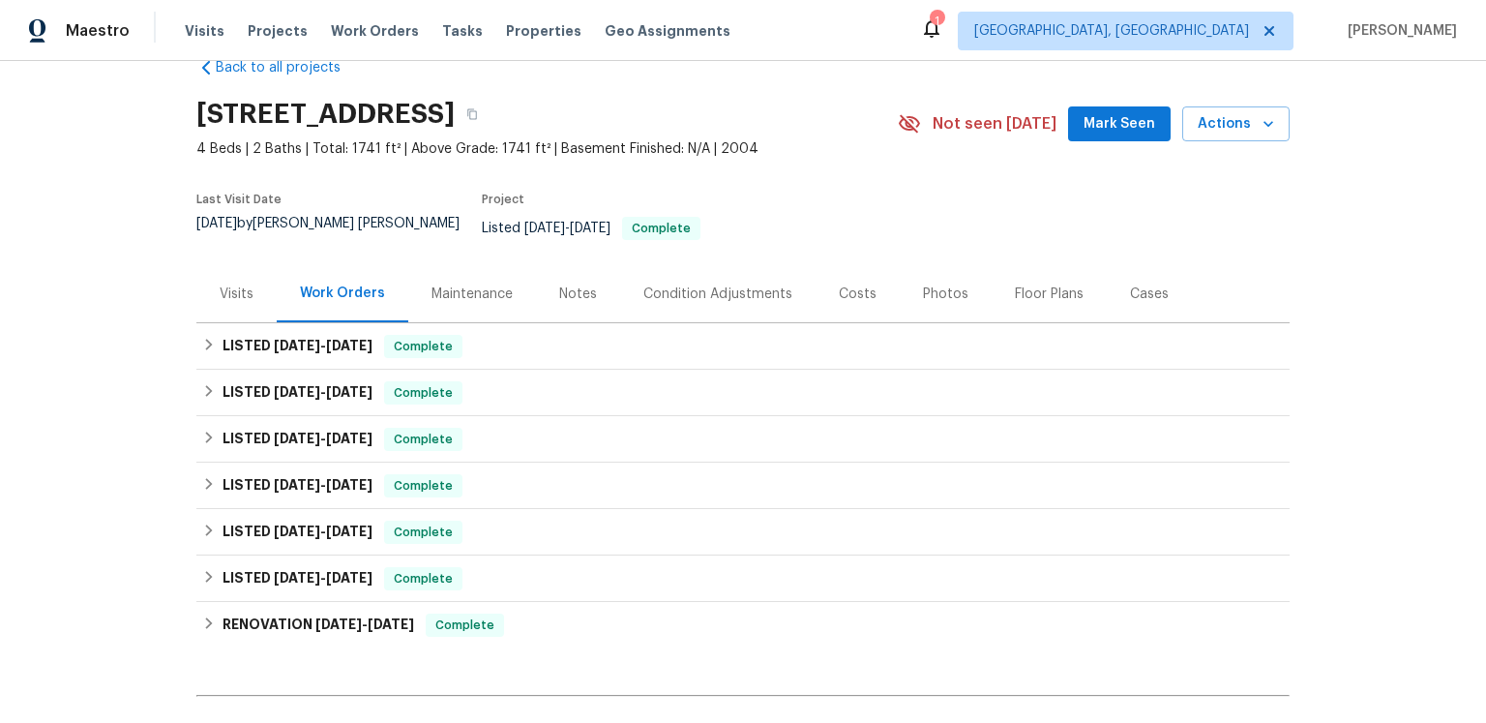
scroll to position [104, 0]
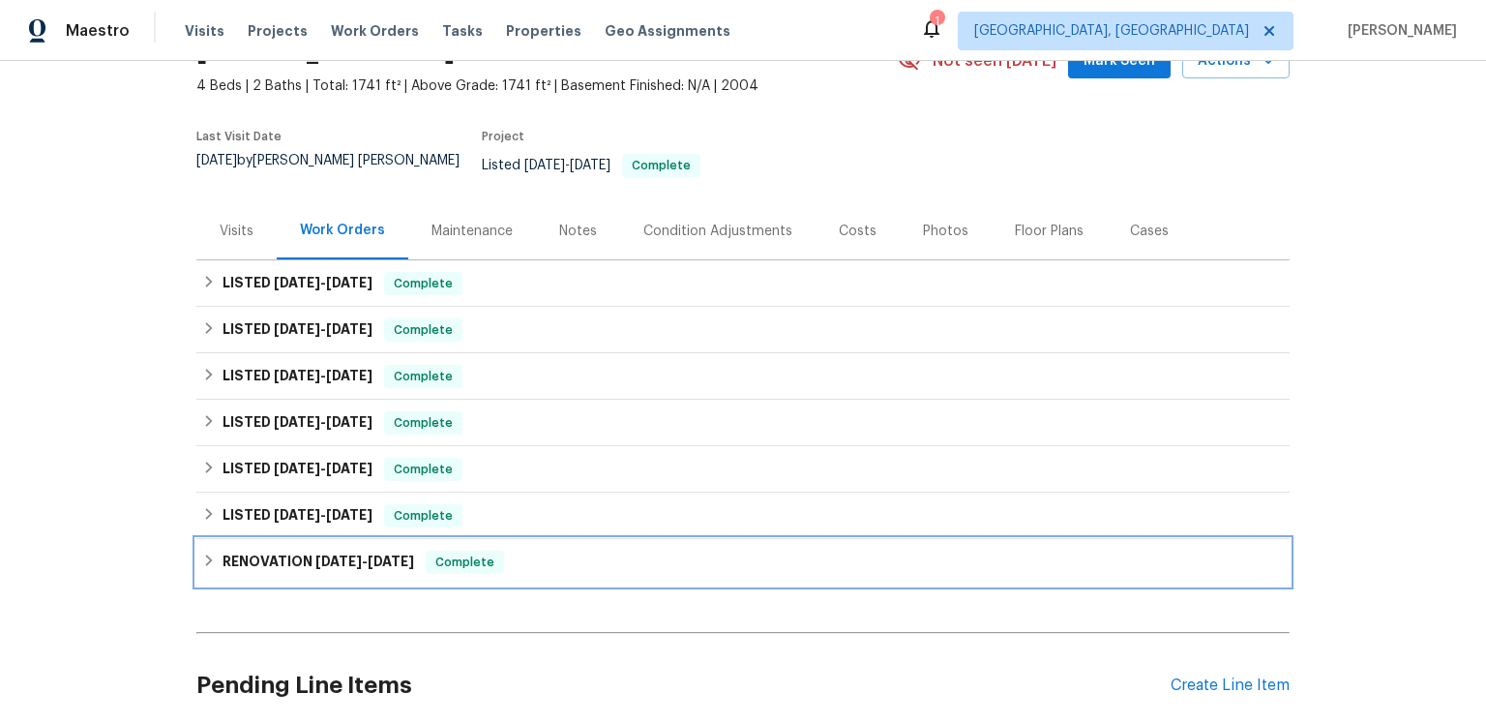
click at [414, 568] on span "8/24/24" at bounding box center [391, 561] width 46 height 14
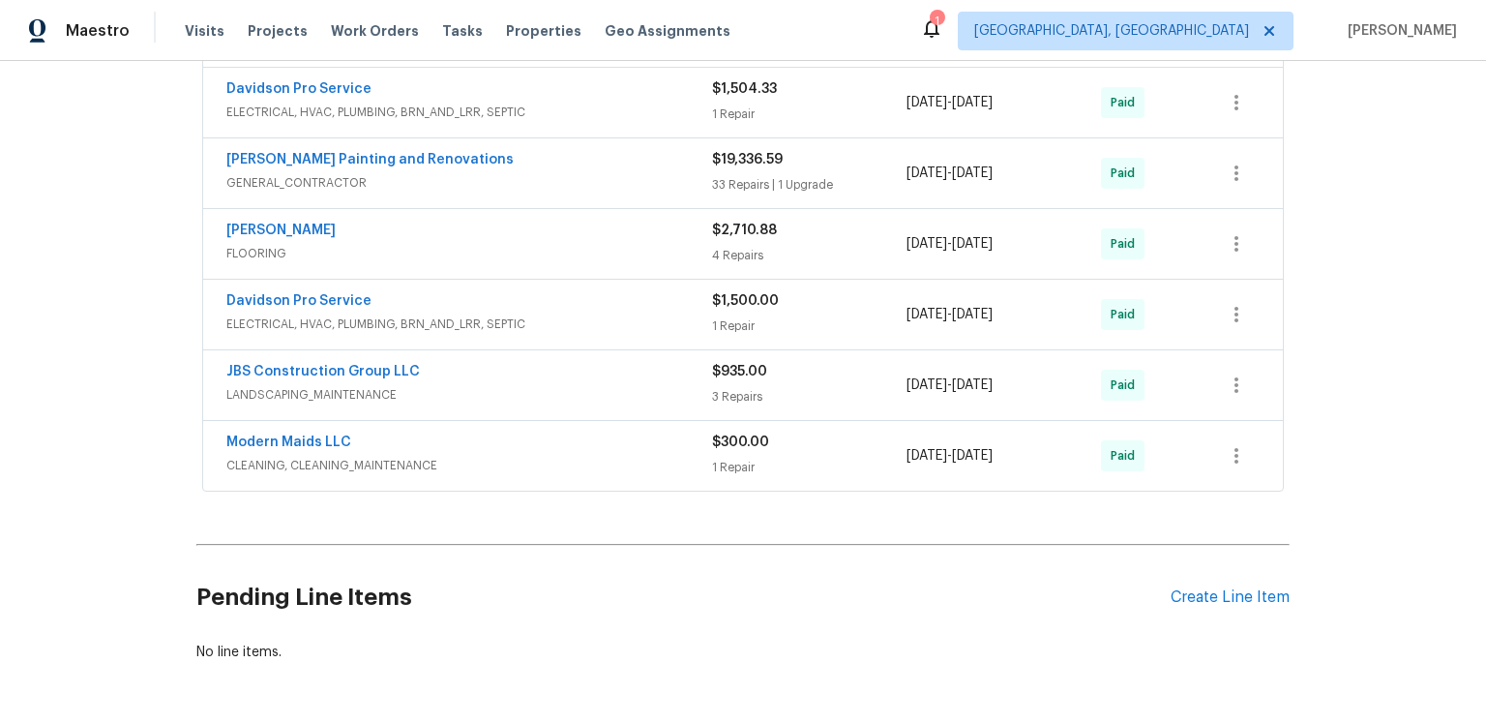
scroll to position [748, 0]
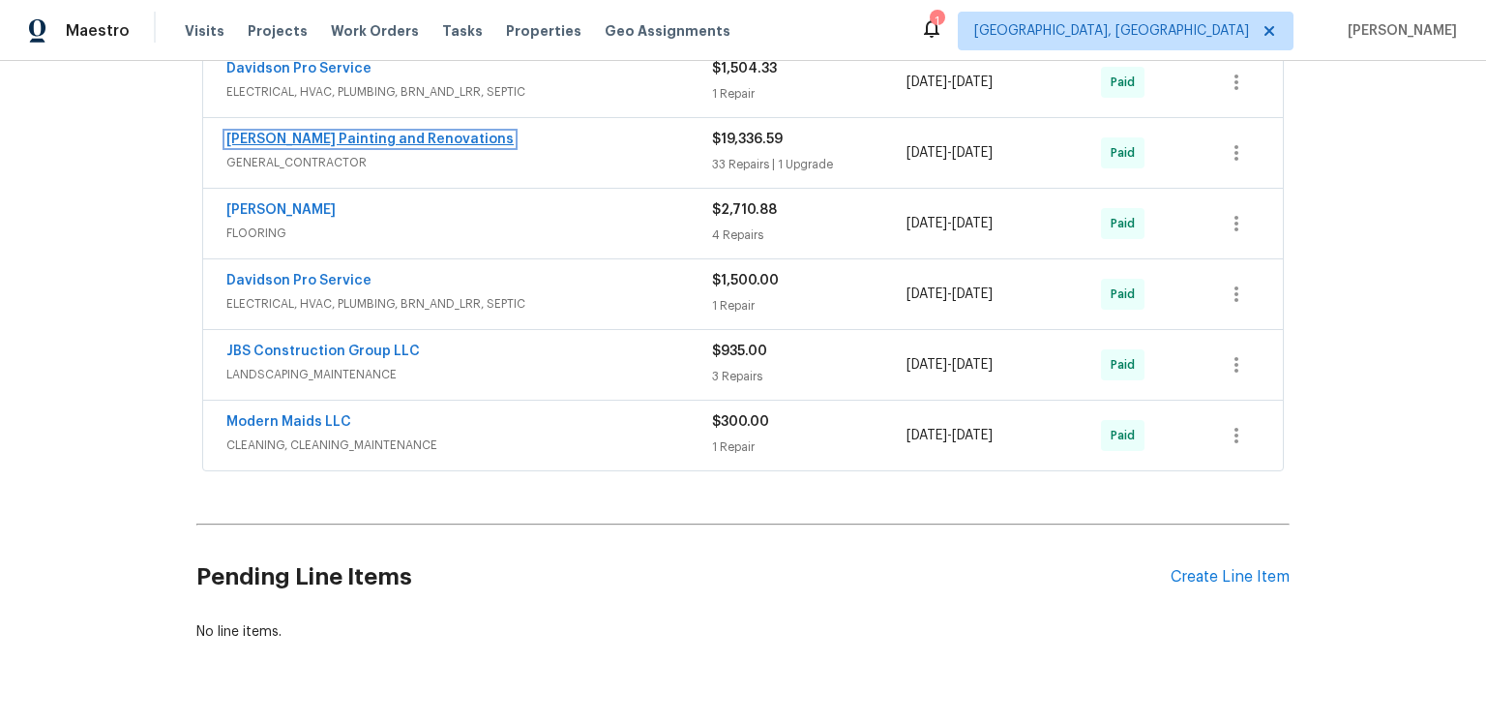
click at [363, 146] on link "[PERSON_NAME] Painting and Renovations" at bounding box center [369, 140] width 287 height 14
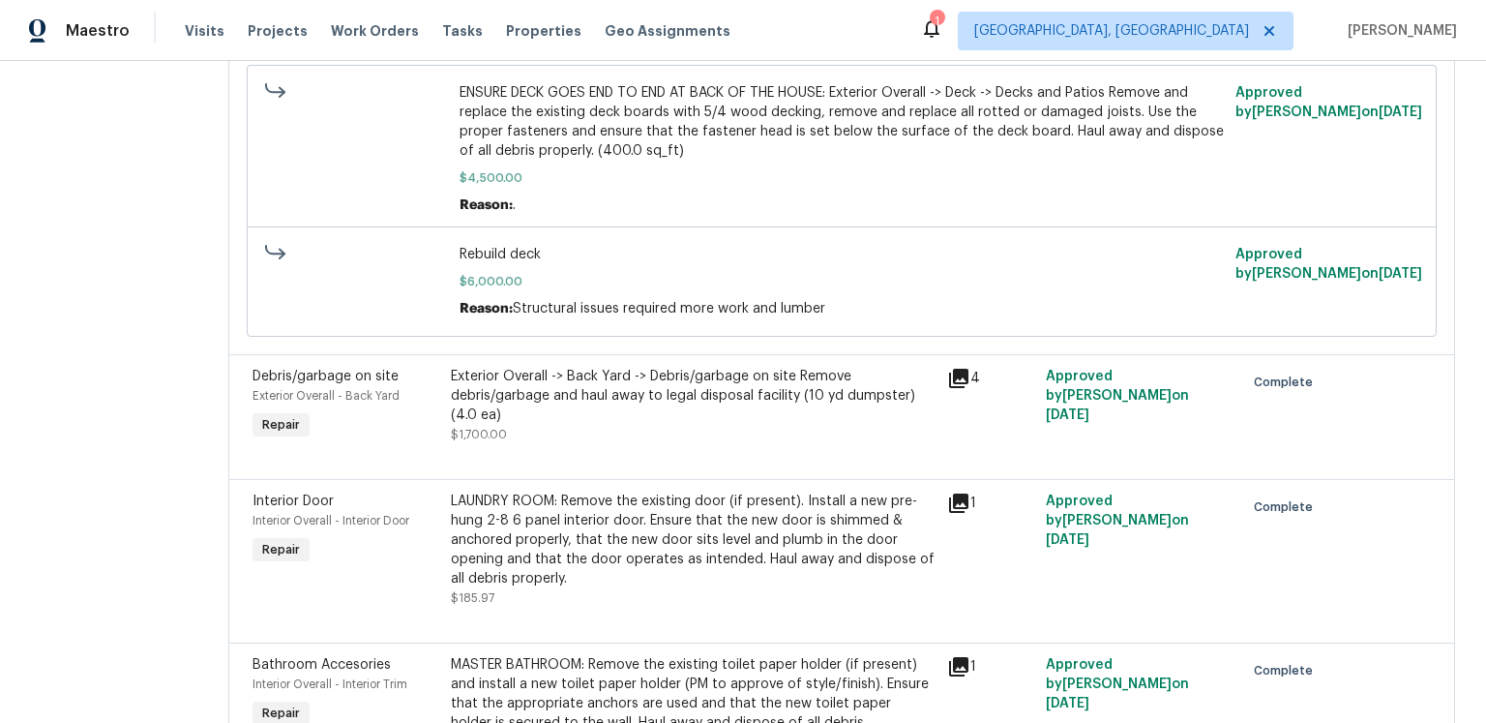
scroll to position [3302, 0]
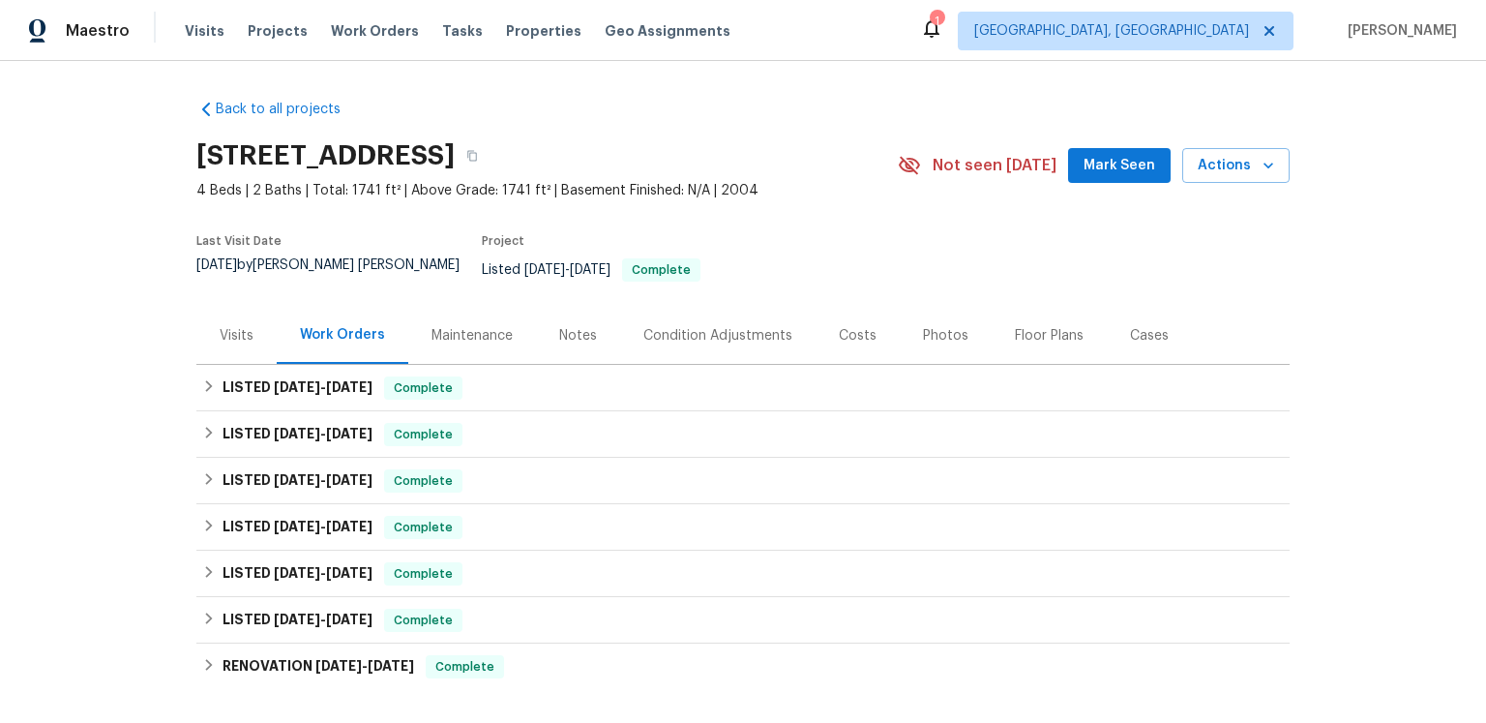
scroll to position [291, 0]
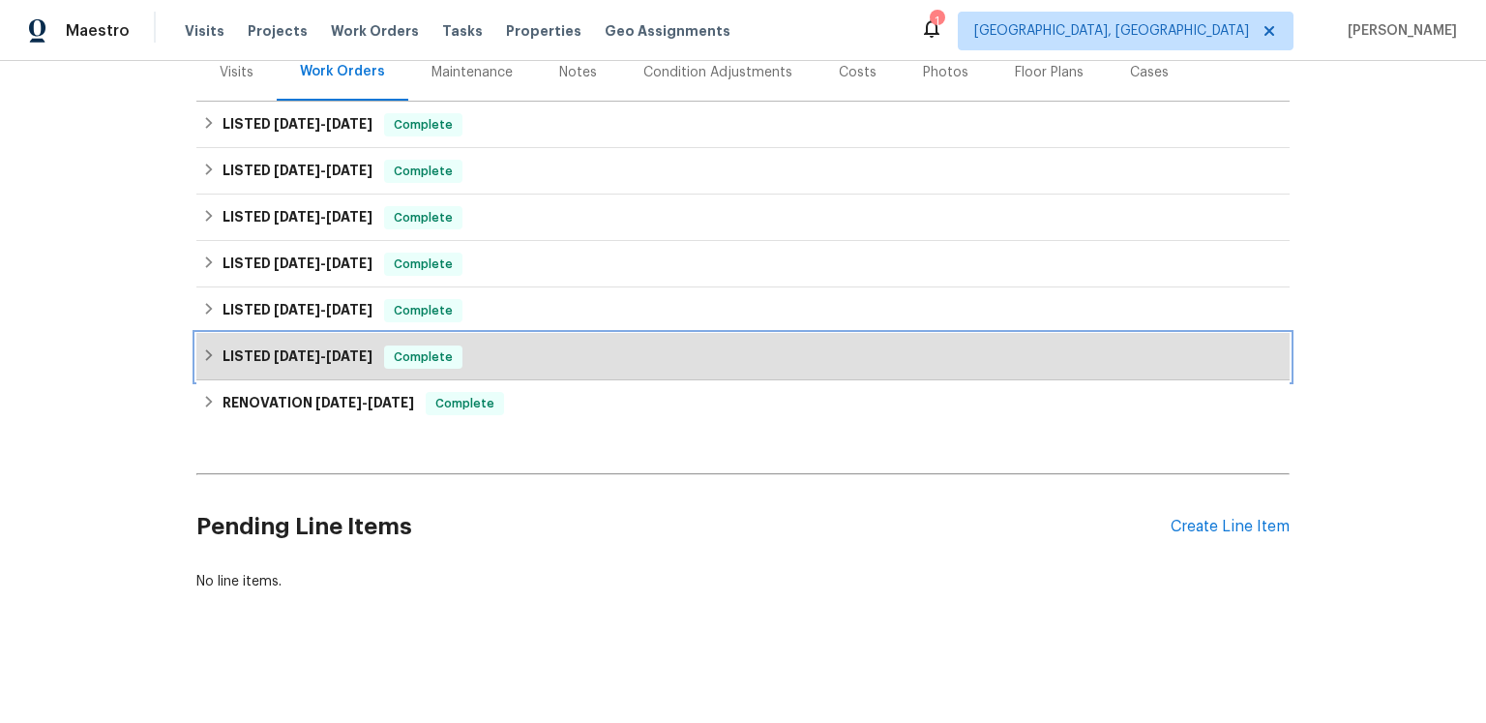
click at [372, 363] on span "[DATE]" at bounding box center [349, 356] width 46 height 14
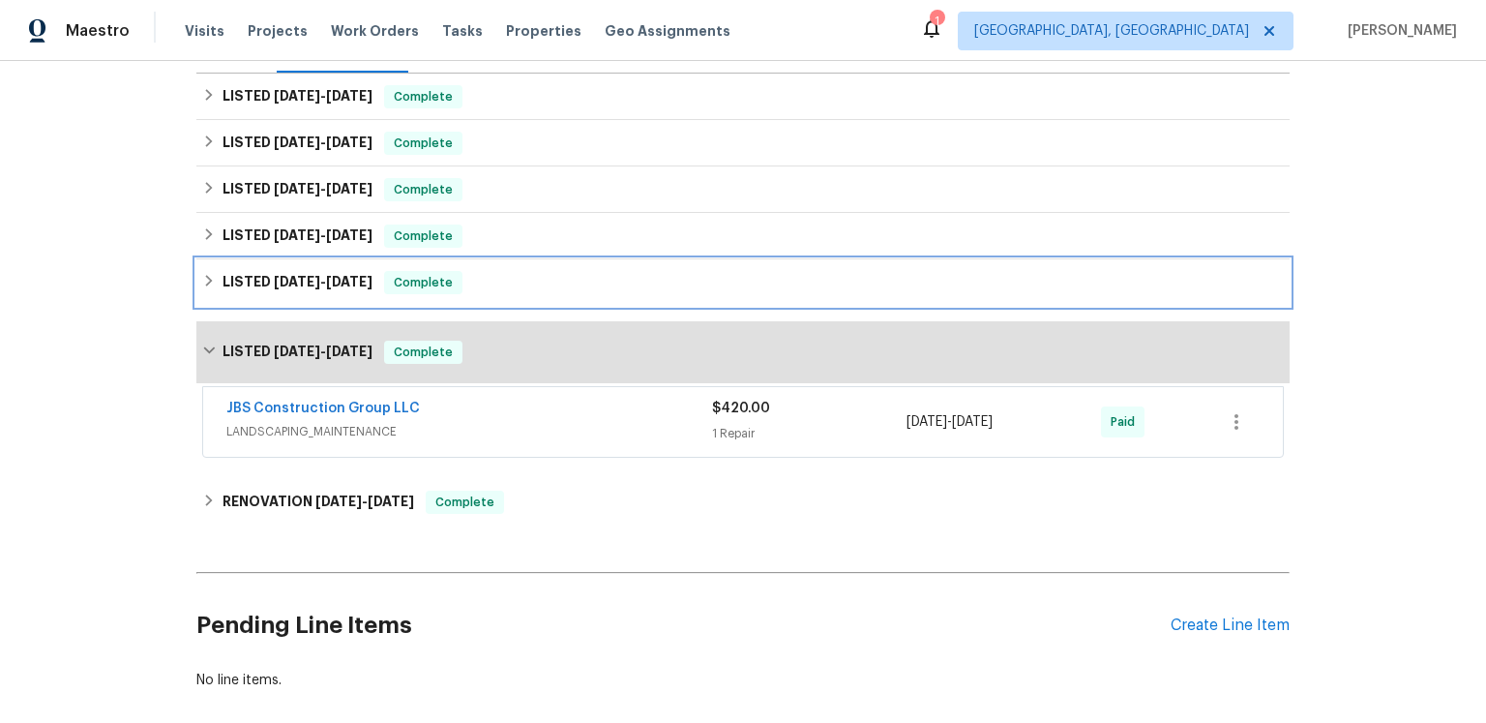
click at [372, 294] on h6 "LISTED 10/13/24 - 10/15/24" at bounding box center [297, 282] width 150 height 23
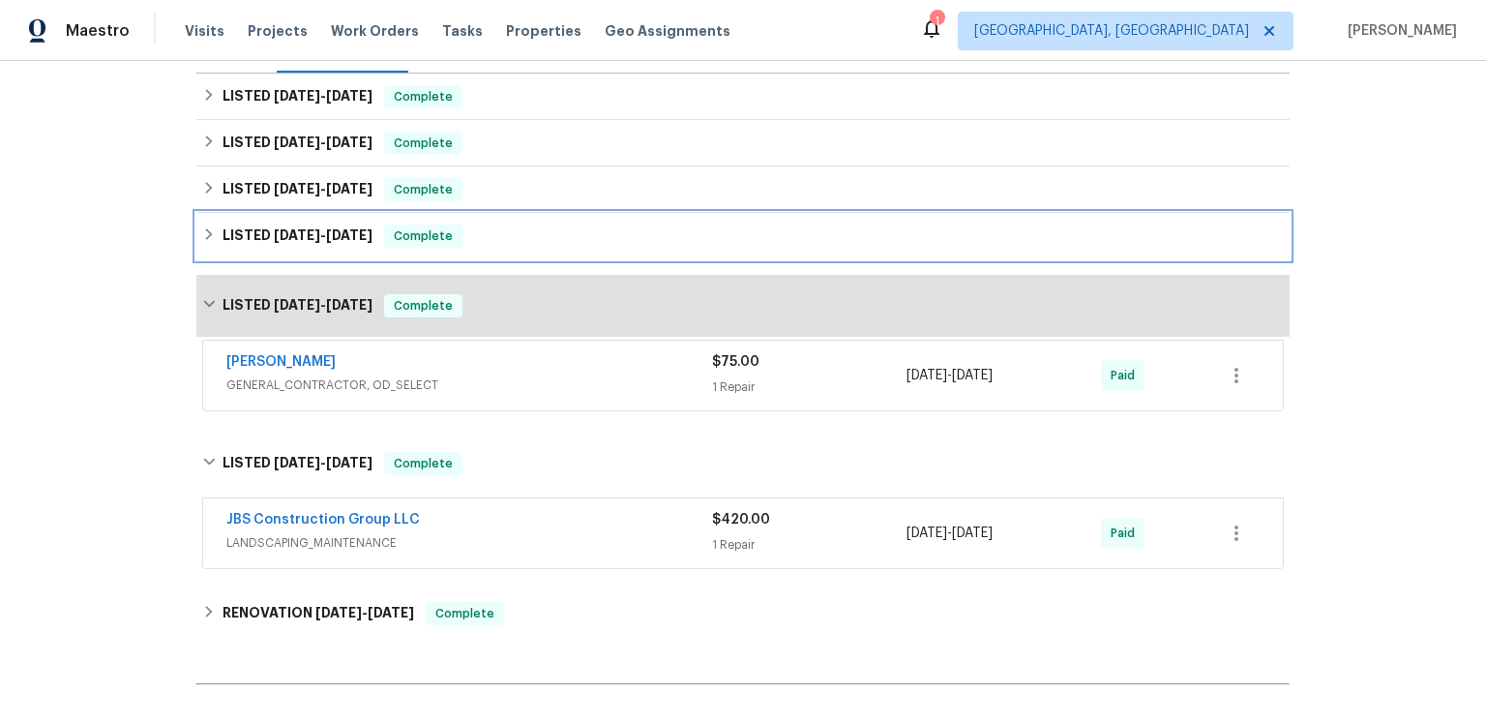
click at [399, 259] on div "LISTED [DATE] - [DATE] Complete" at bounding box center [742, 236] width 1093 height 46
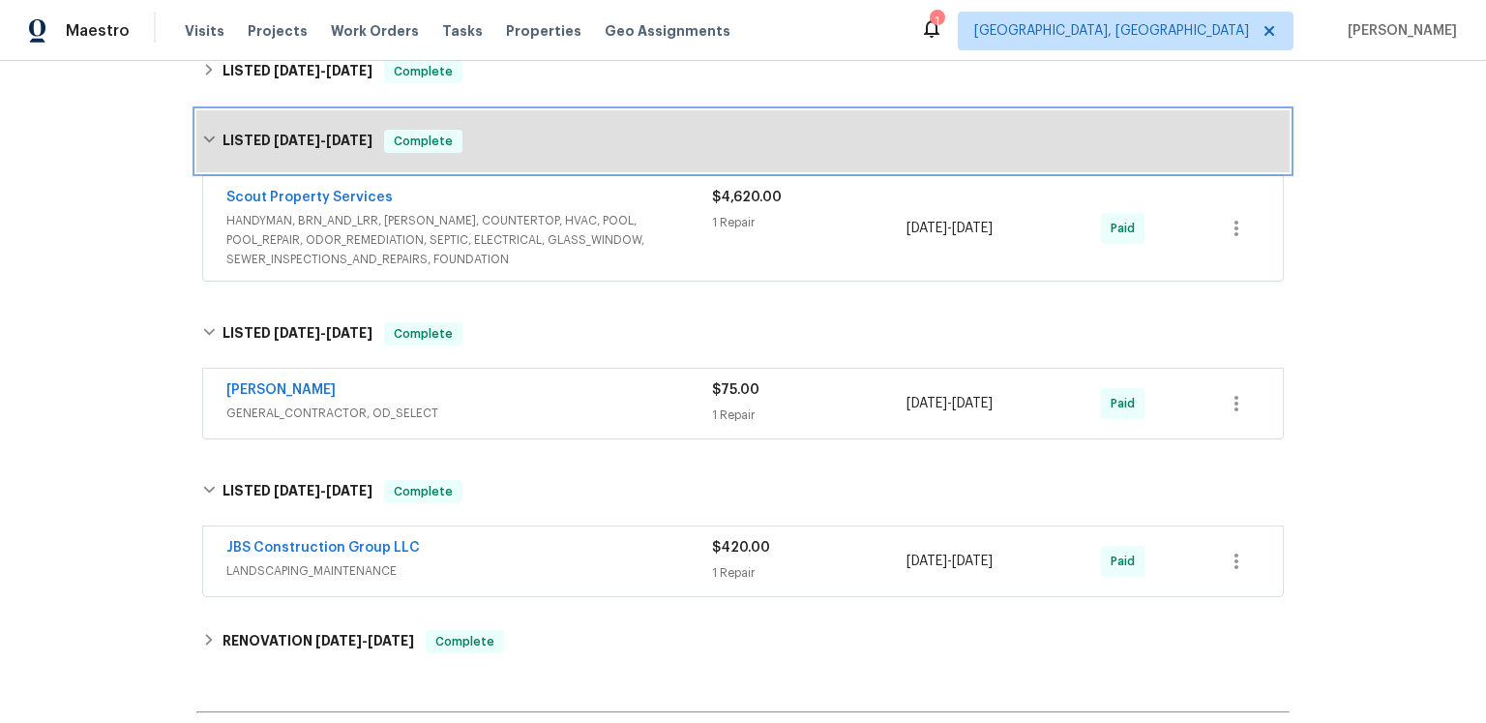
scroll to position [653, 0]
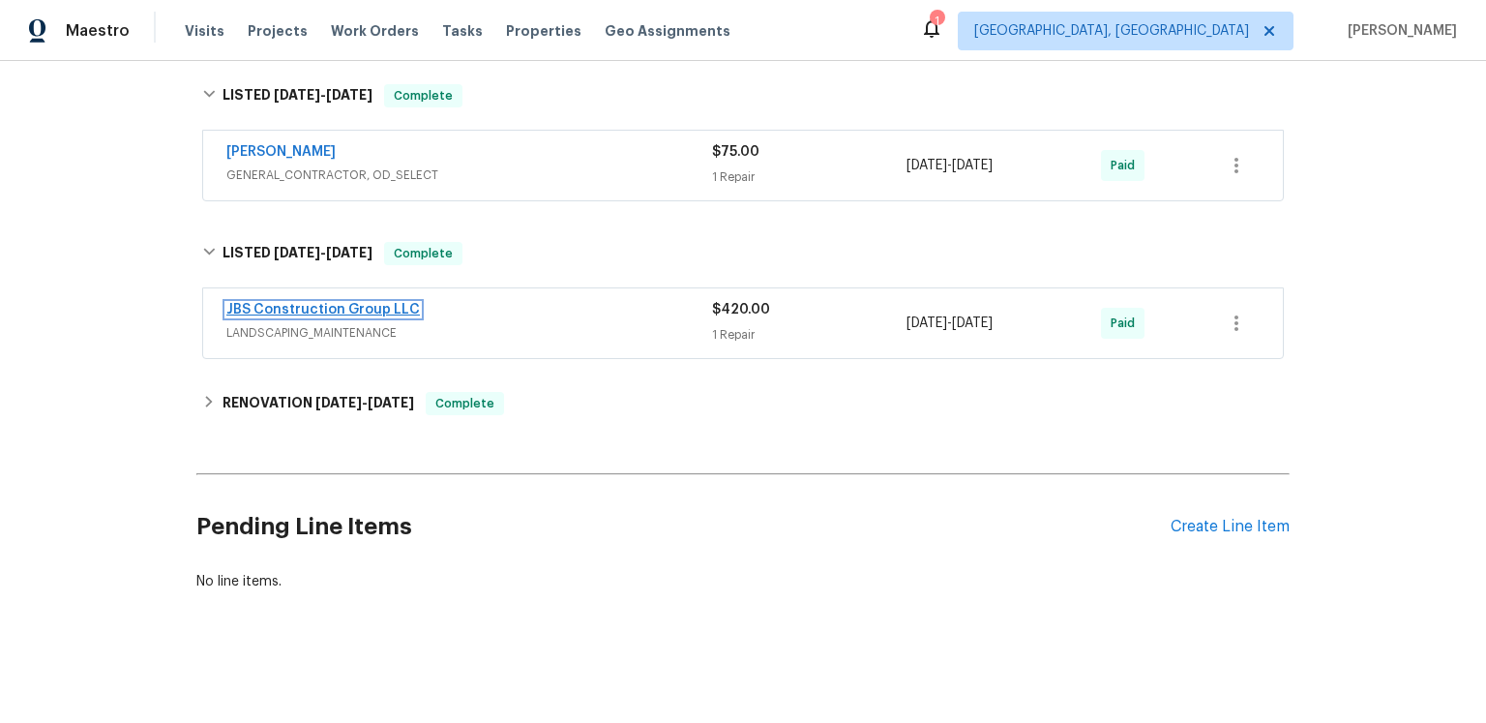
click at [395, 316] on link "JBS Construction Group LLC" at bounding box center [322, 310] width 193 height 14
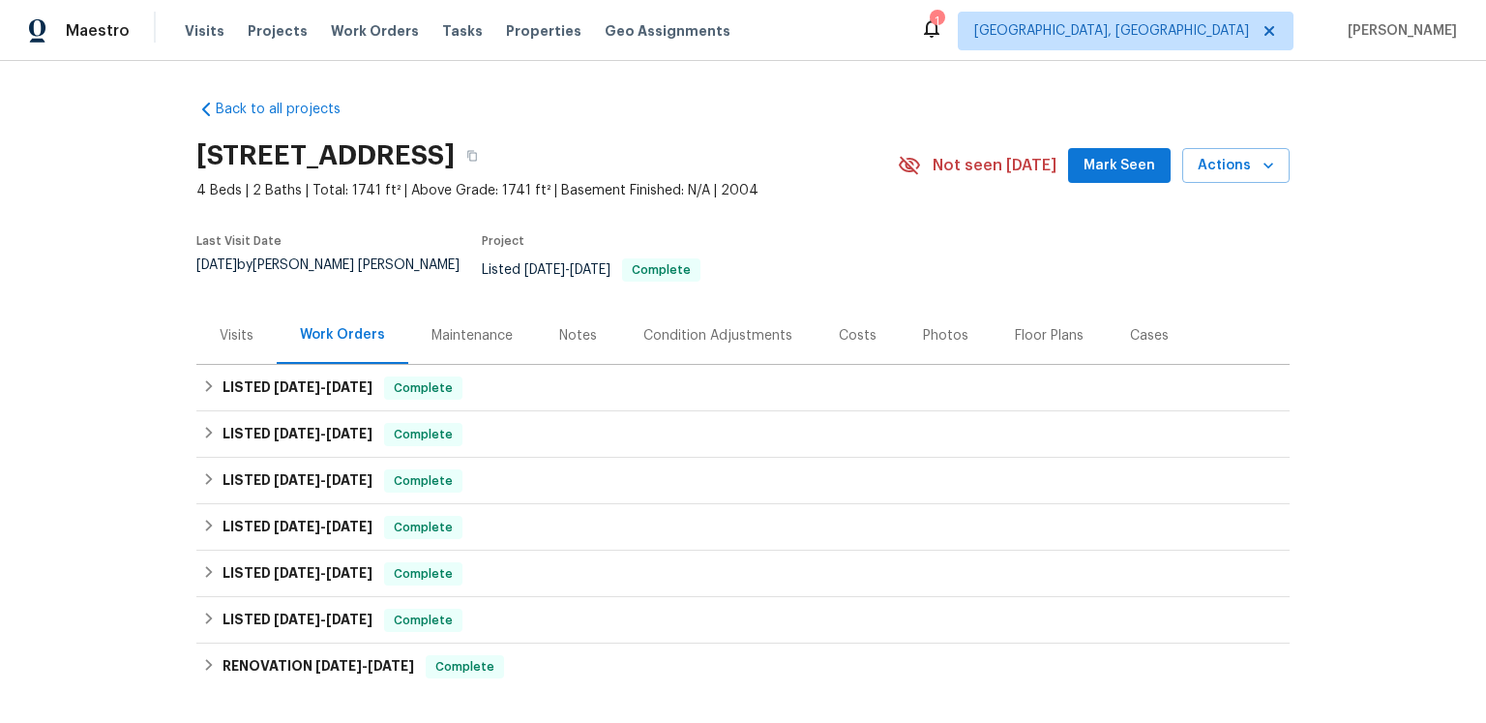
scroll to position [224, 0]
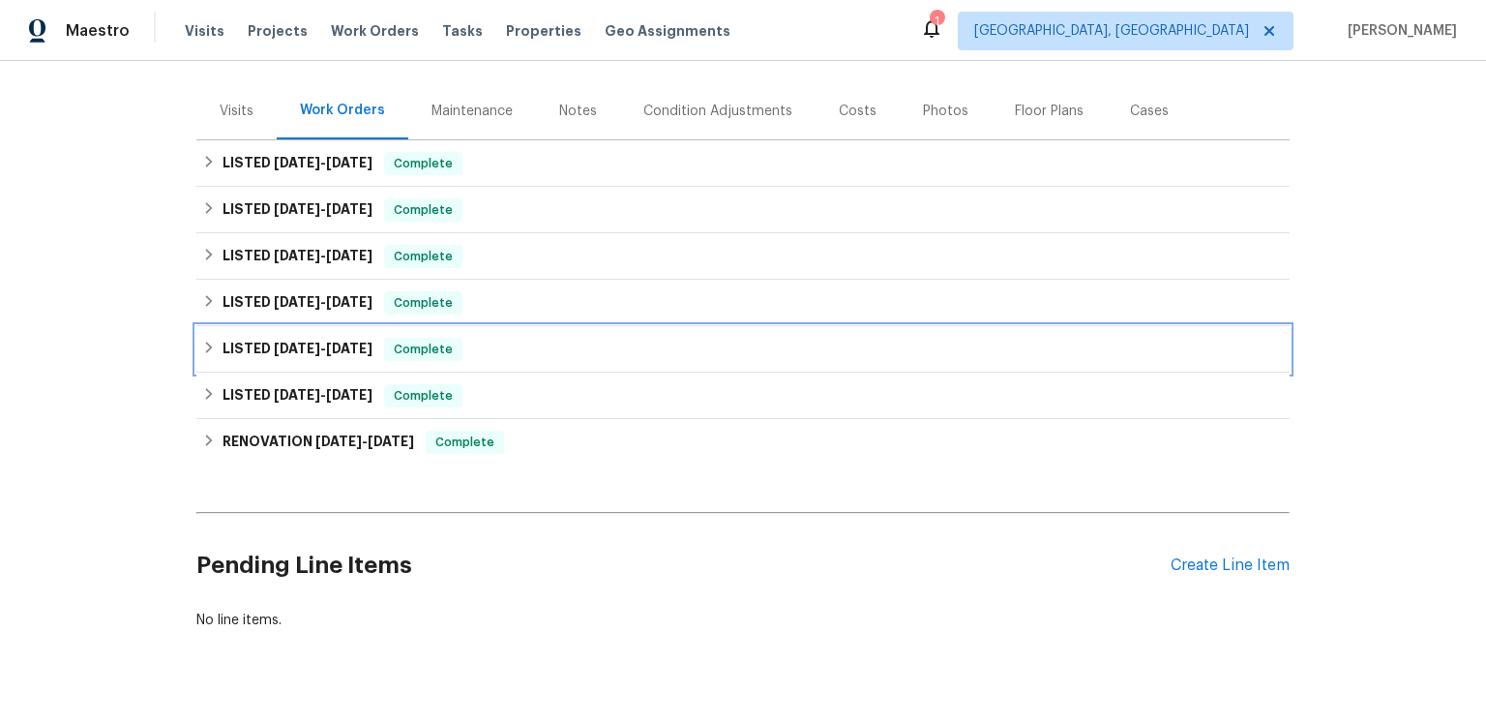
click at [372, 355] on span "[DATE]" at bounding box center [349, 348] width 46 height 14
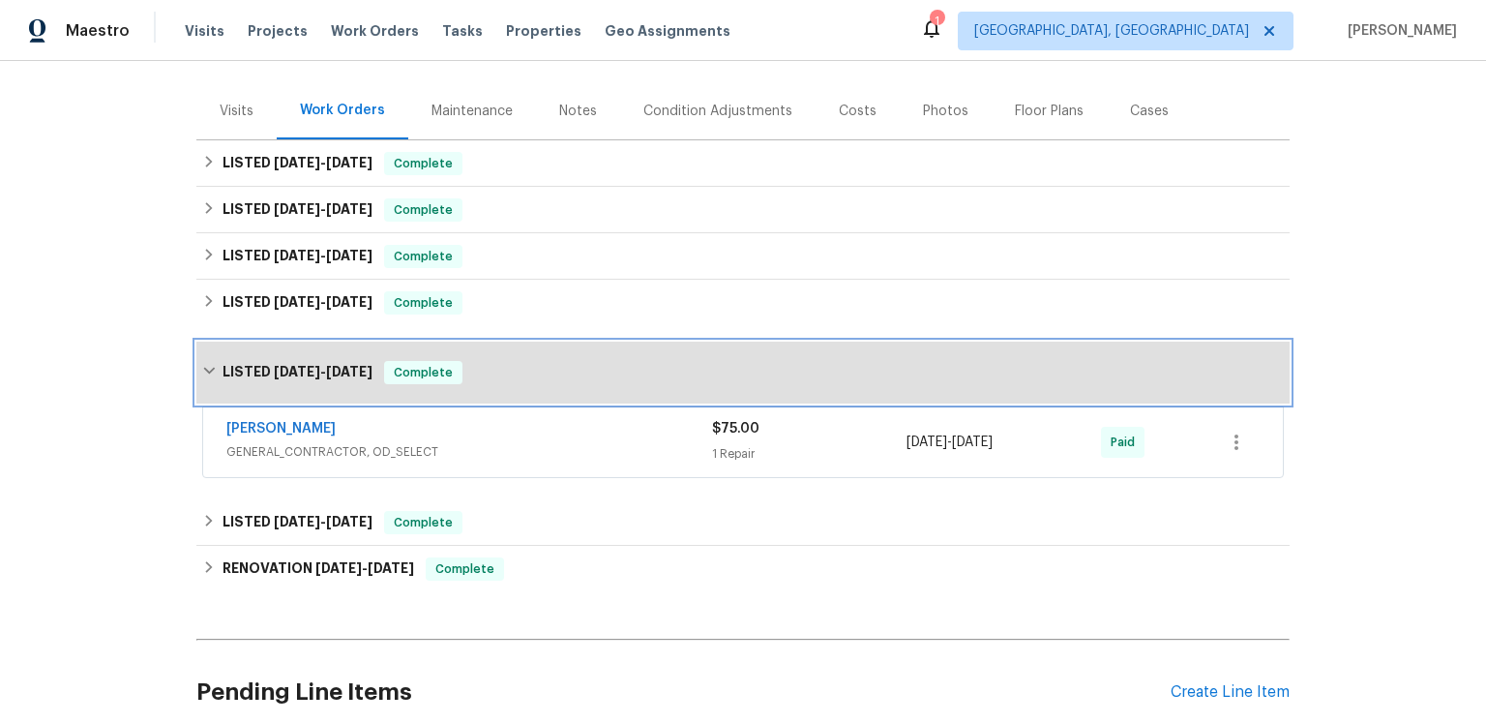
click at [426, 403] on div "LISTED [DATE] - [DATE] Complete" at bounding box center [742, 372] width 1093 height 62
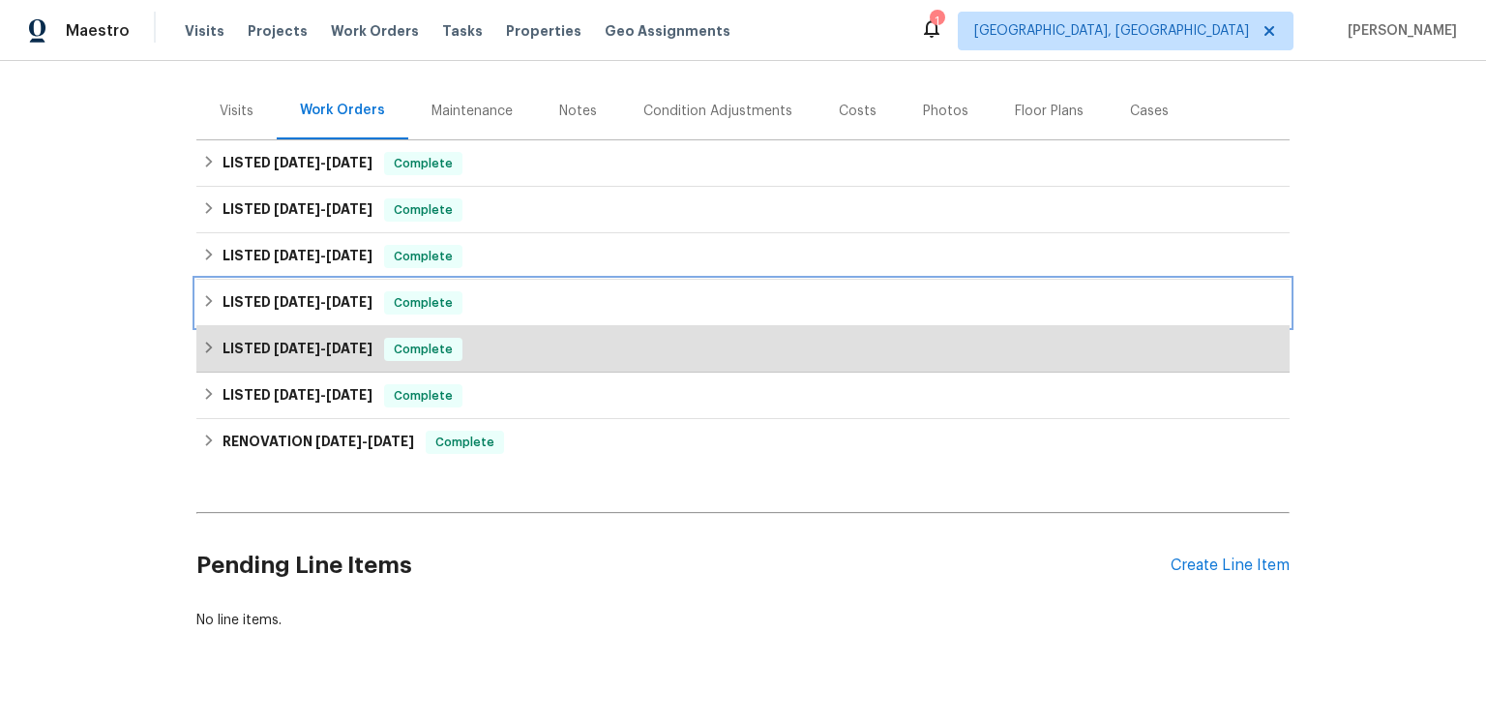
click at [372, 309] on span "[DATE]" at bounding box center [349, 302] width 46 height 14
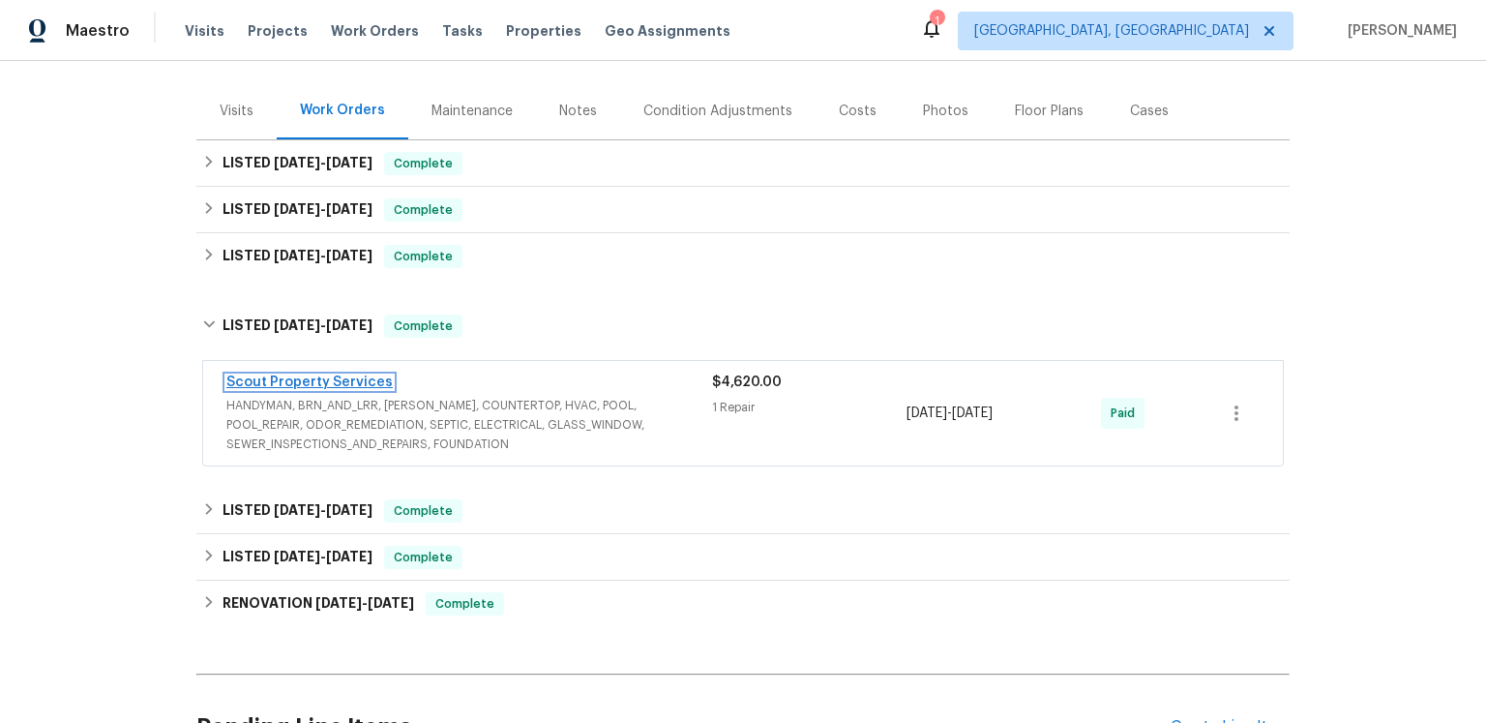
click at [393, 389] on link "Scout Property Services" at bounding box center [309, 382] width 166 height 14
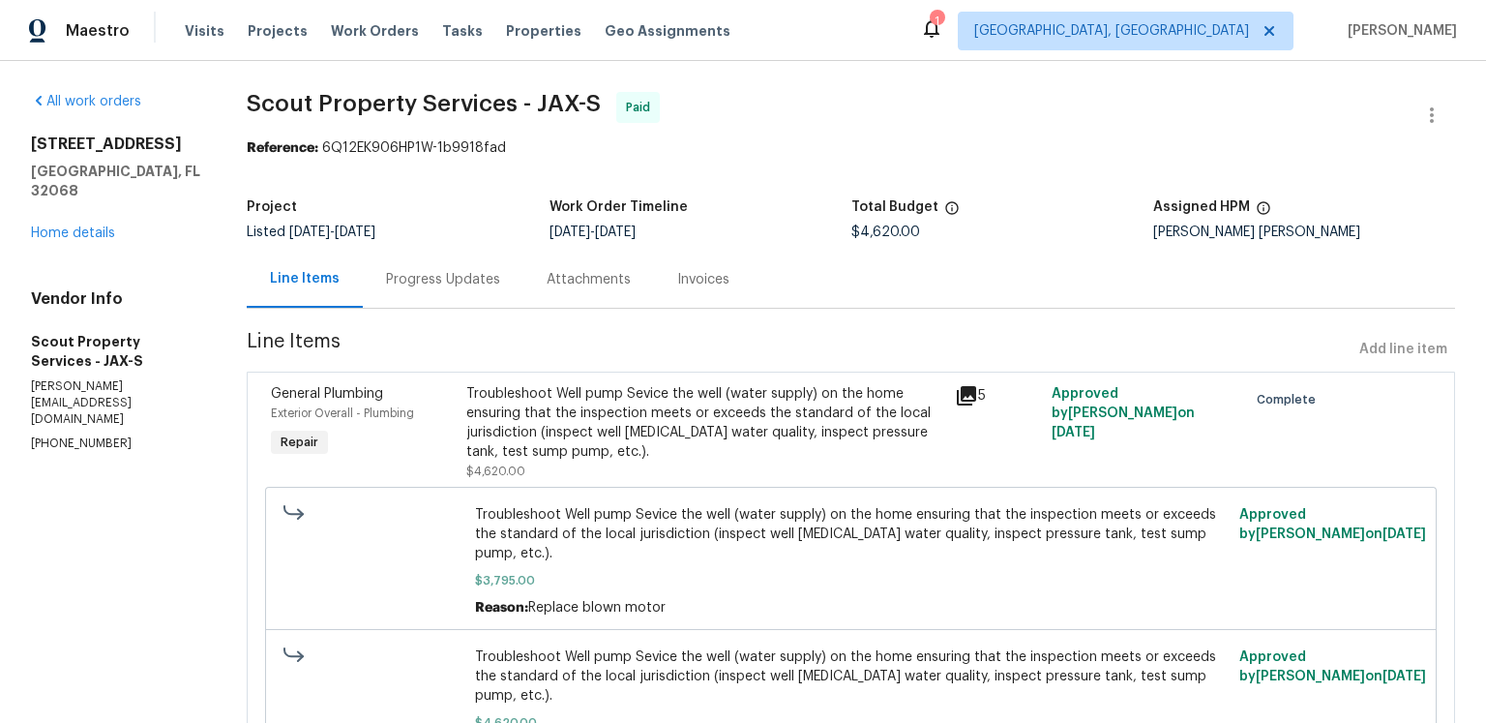
click at [963, 405] on icon at bounding box center [966, 395] width 19 height 19
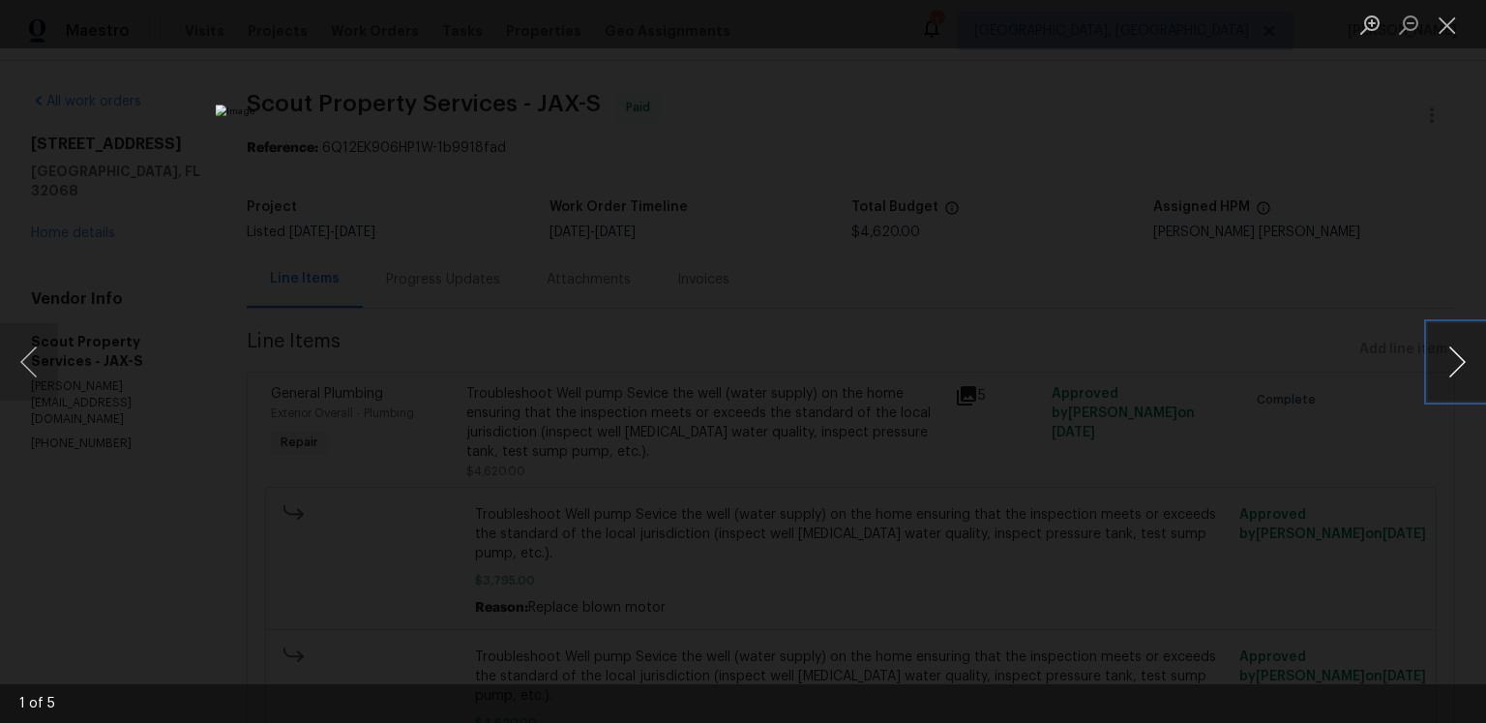
click at [1448, 360] on button "Next image" at bounding box center [1457, 361] width 58 height 77
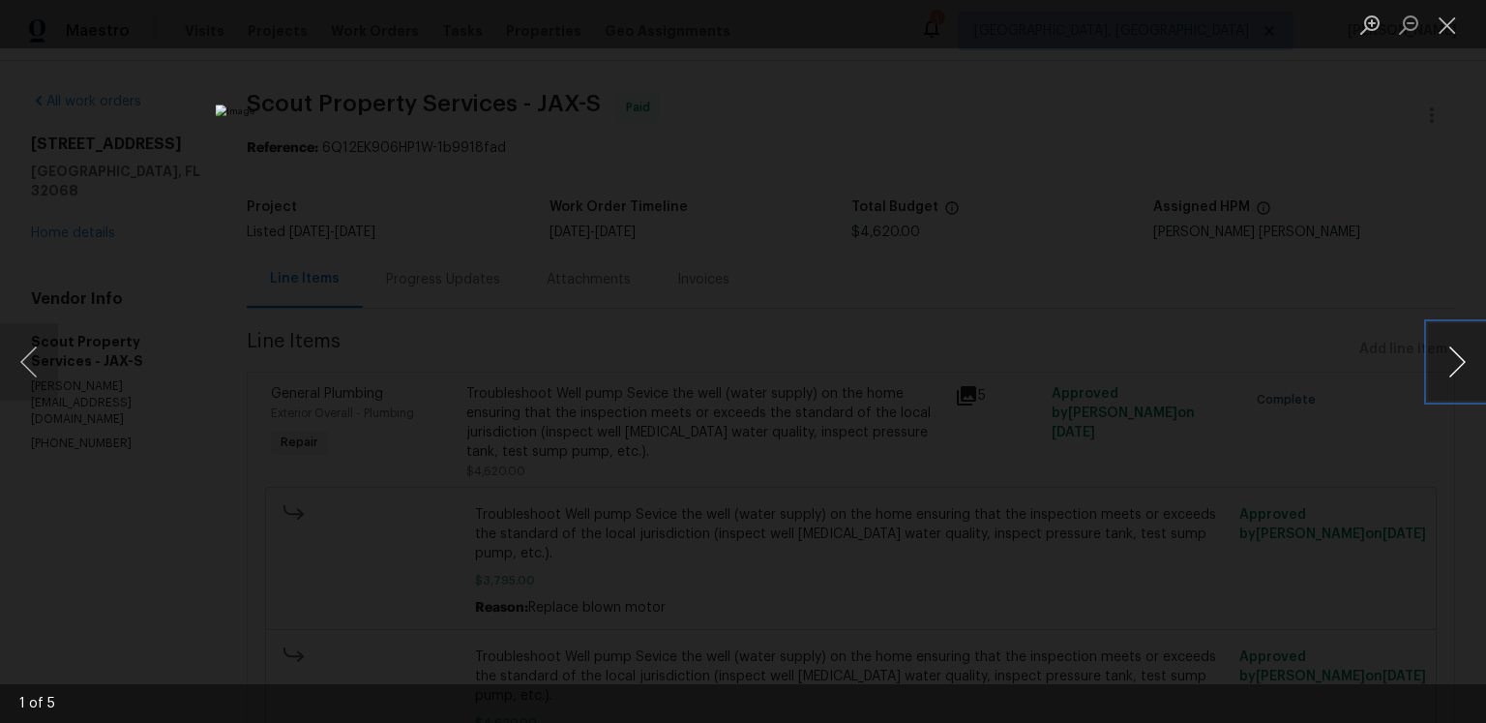
click at [1448, 360] on button "Next image" at bounding box center [1457, 361] width 58 height 77
click at [1452, 31] on button "Close lightbox" at bounding box center [1447, 25] width 39 height 34
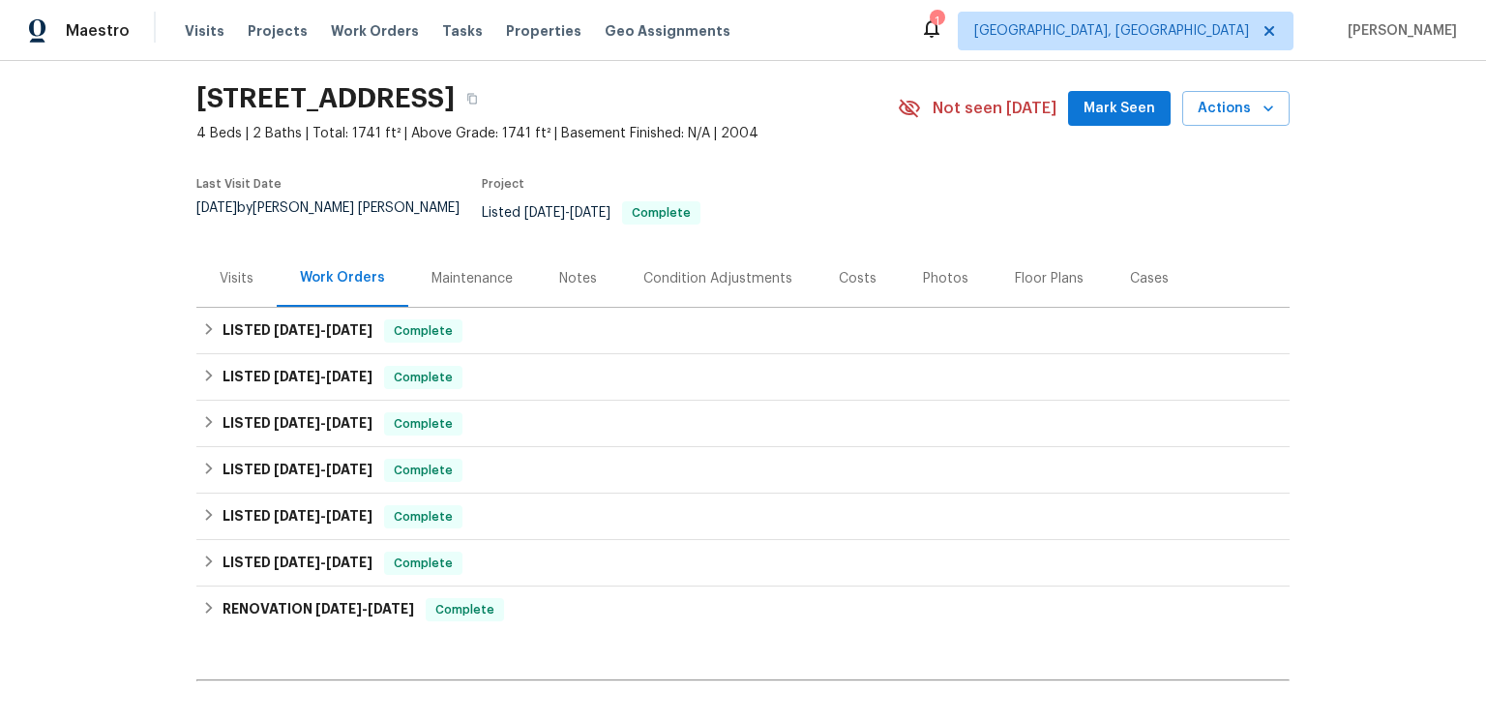
scroll to position [256, 0]
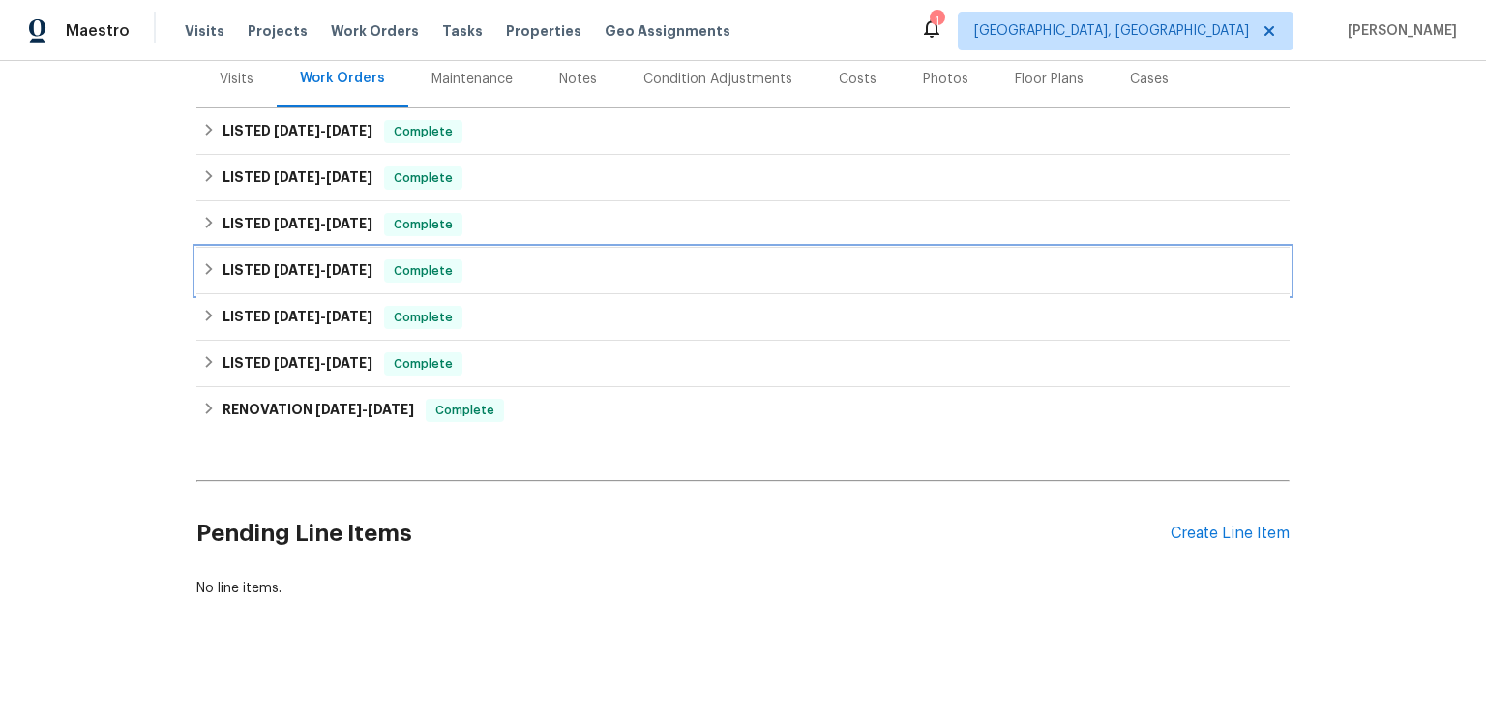
click at [372, 277] on span "[DATE]" at bounding box center [349, 270] width 46 height 14
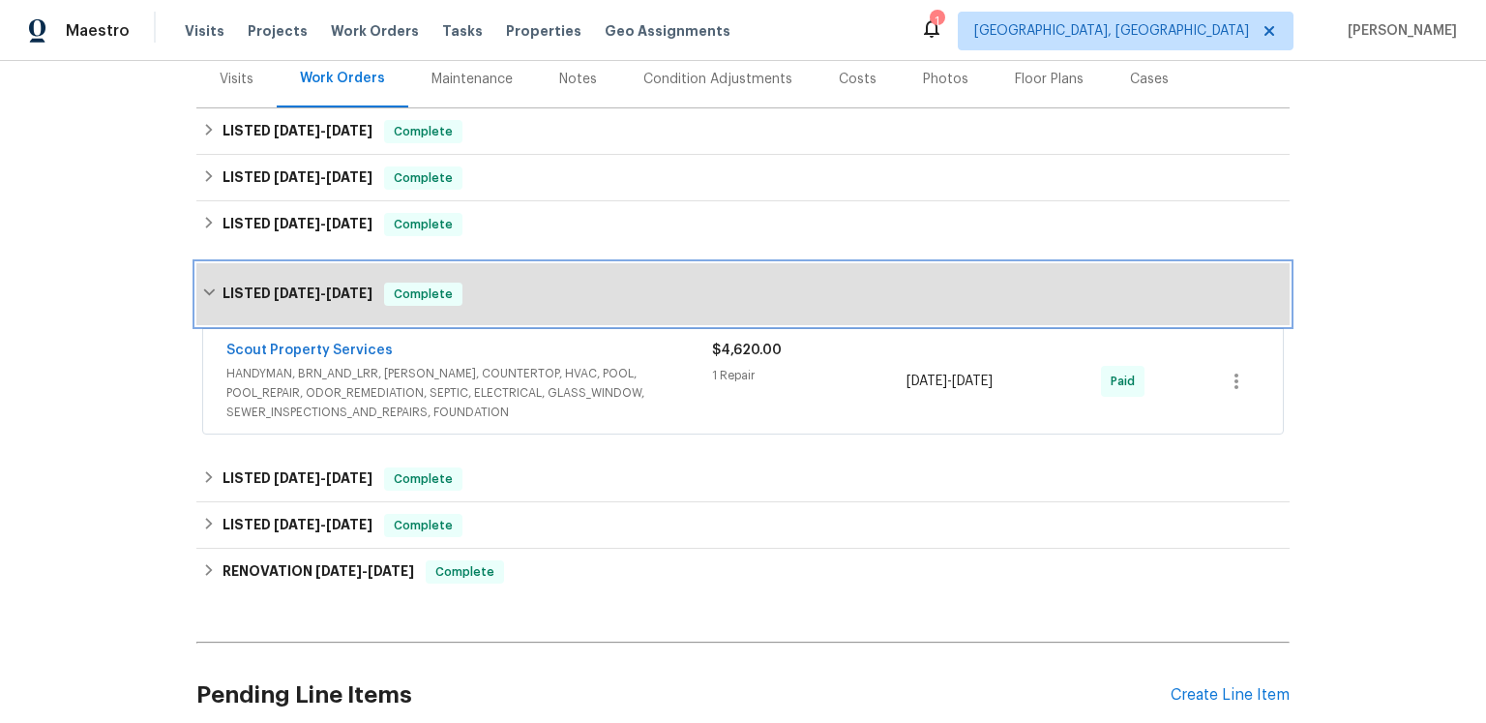
click at [388, 325] on div "LISTED 3/28/25 - 3/31/25 Complete" at bounding box center [742, 294] width 1093 height 62
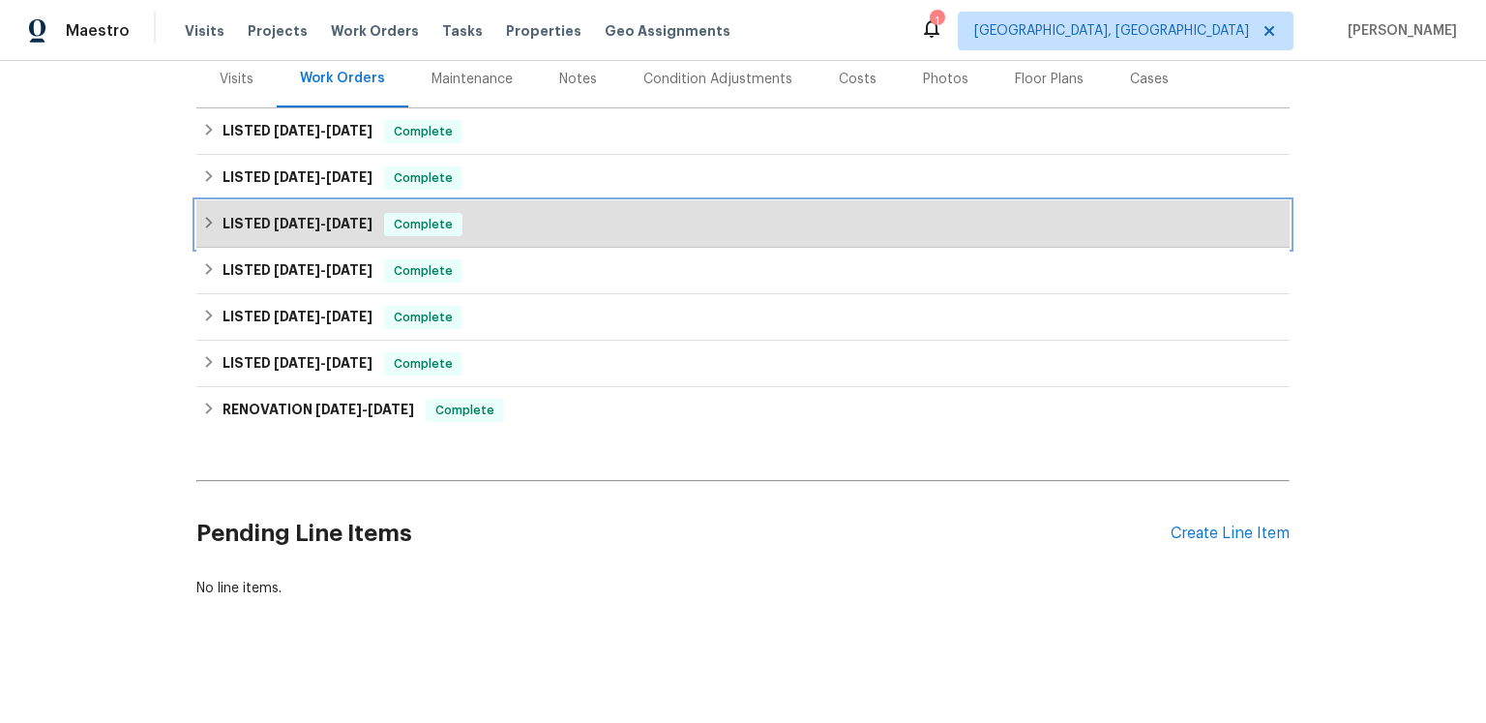
click at [370, 230] on span "[DATE]" at bounding box center [349, 224] width 46 height 14
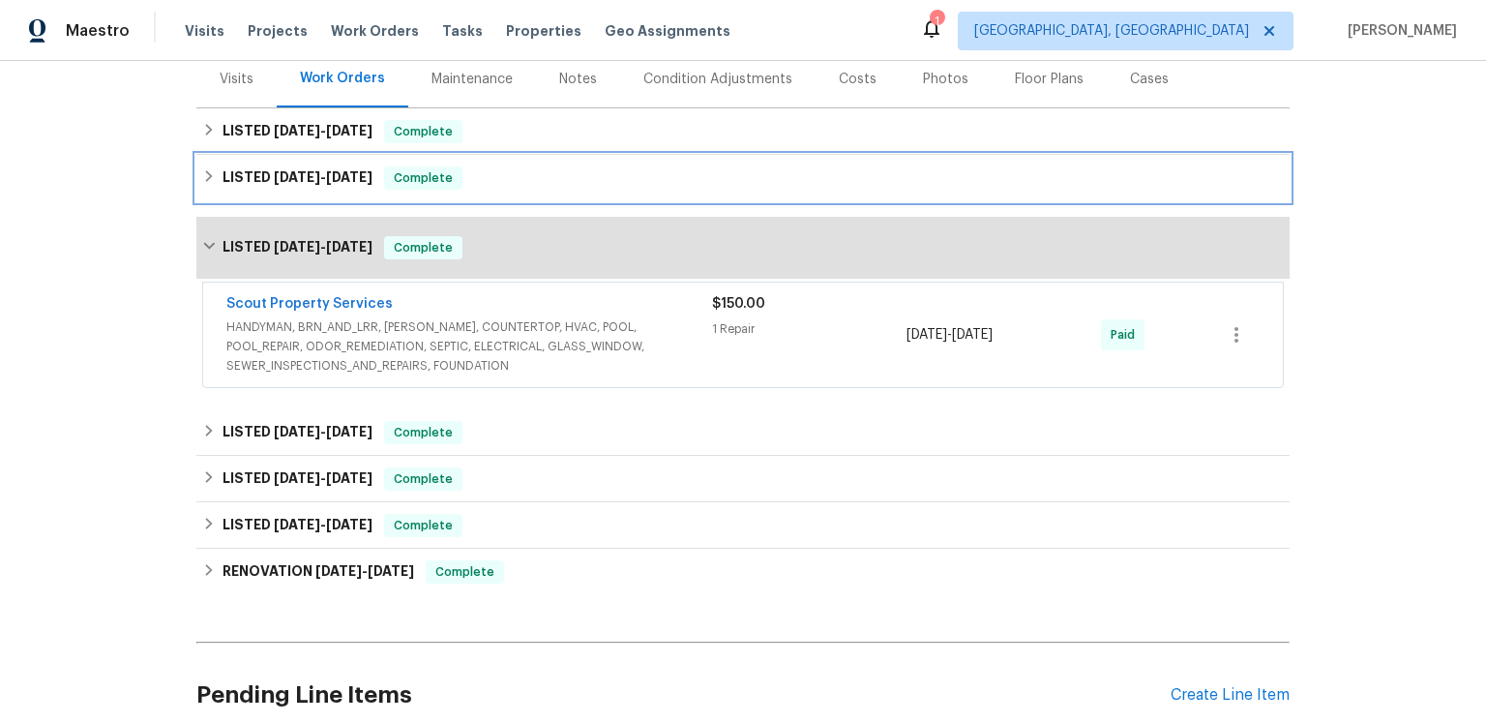
click at [357, 190] on h6 "LISTED 6/18/25 - 7/4/25" at bounding box center [297, 177] width 150 height 23
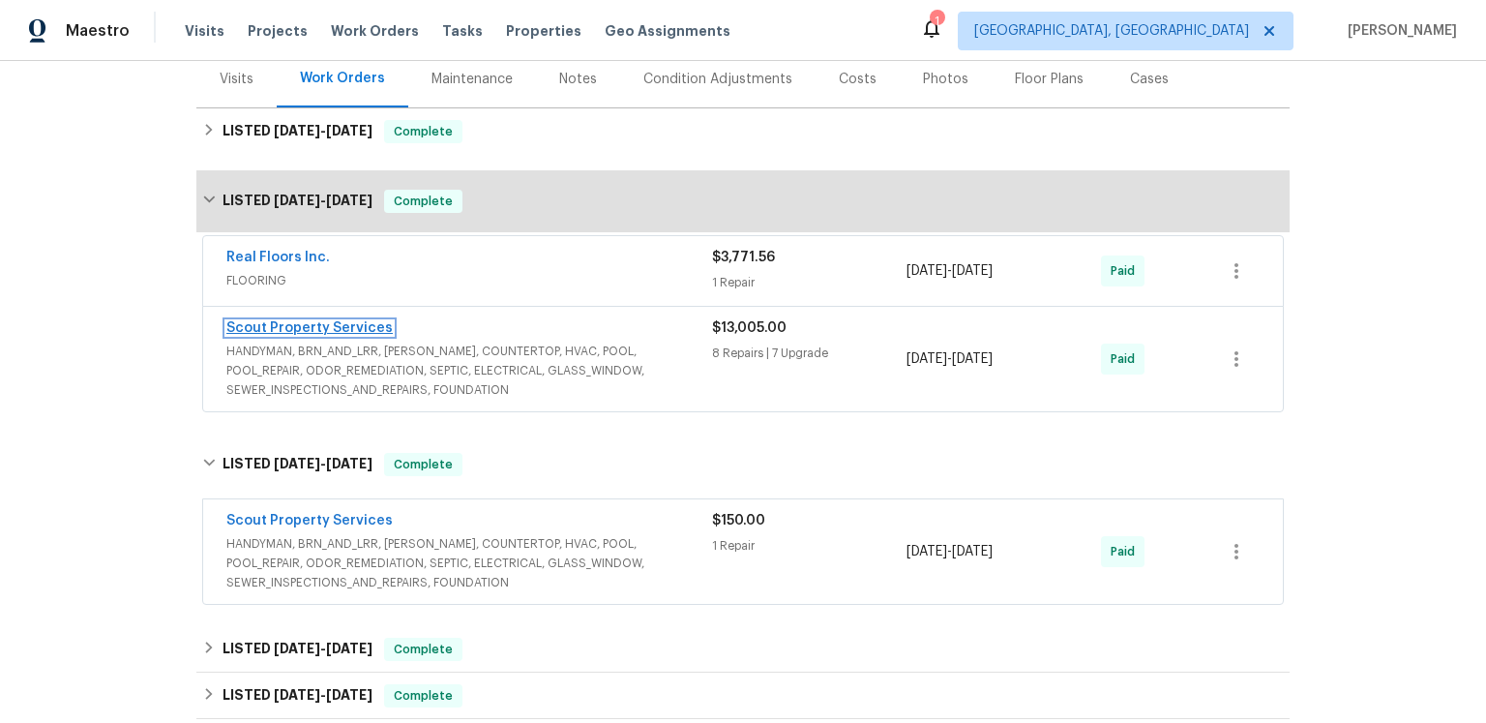
click at [366, 335] on link "Scout Property Services" at bounding box center [309, 328] width 166 height 14
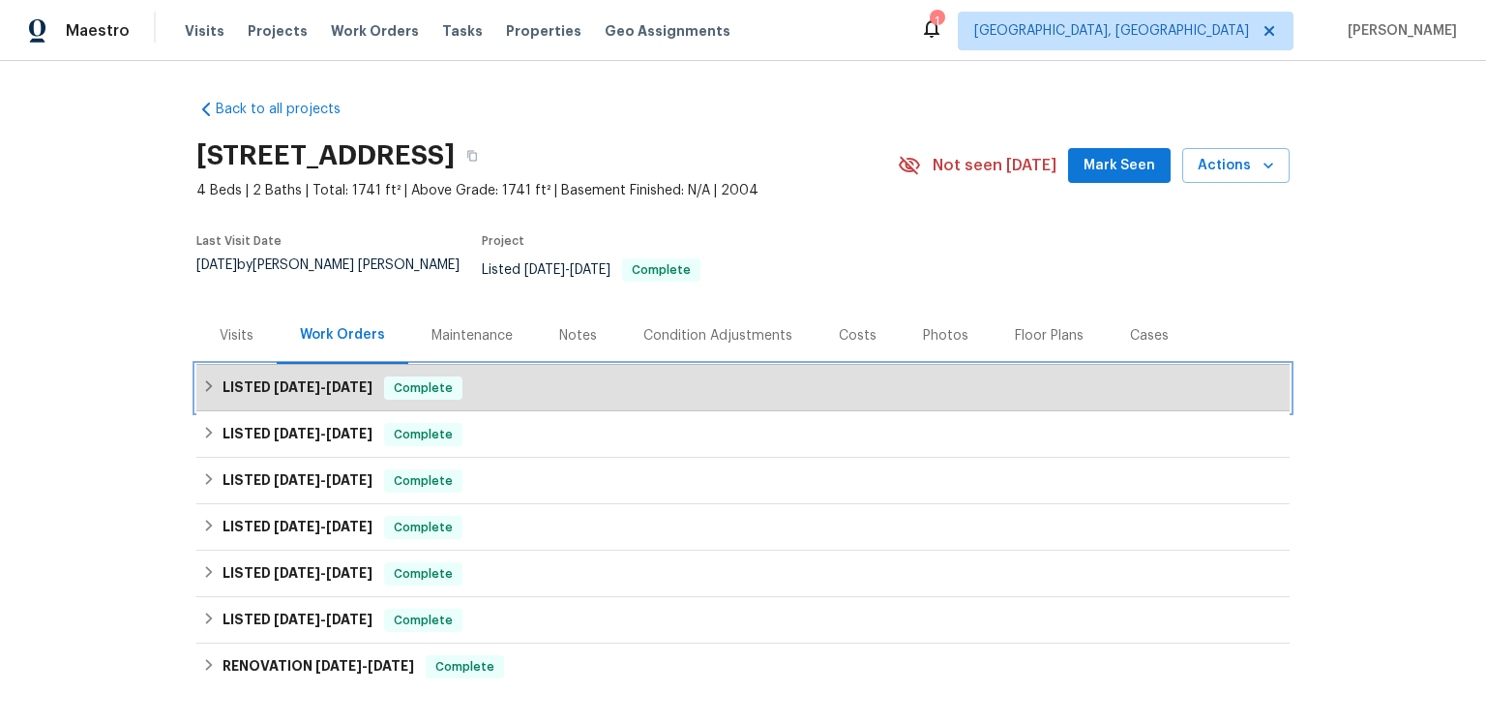
click at [320, 394] on span "[DATE]" at bounding box center [297, 387] width 46 height 14
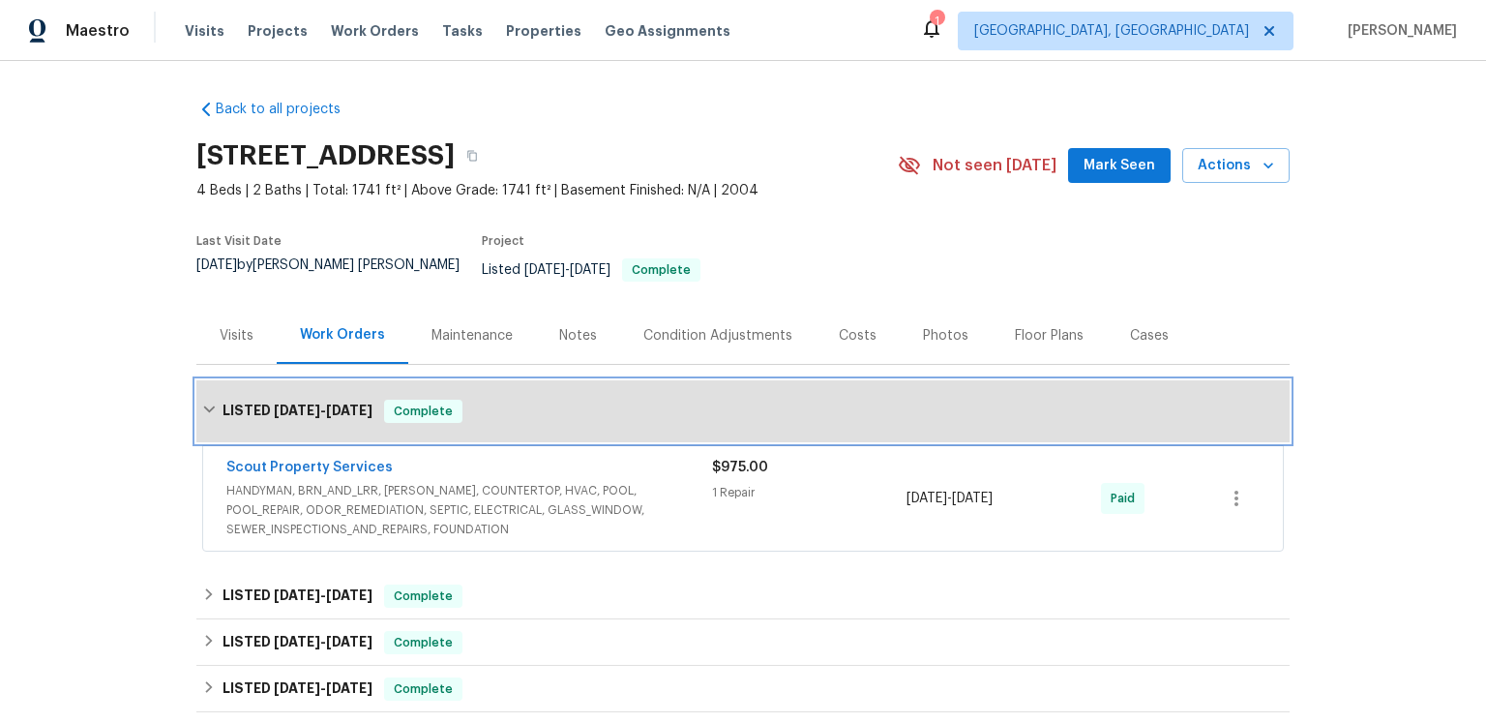
scroll to position [28, 0]
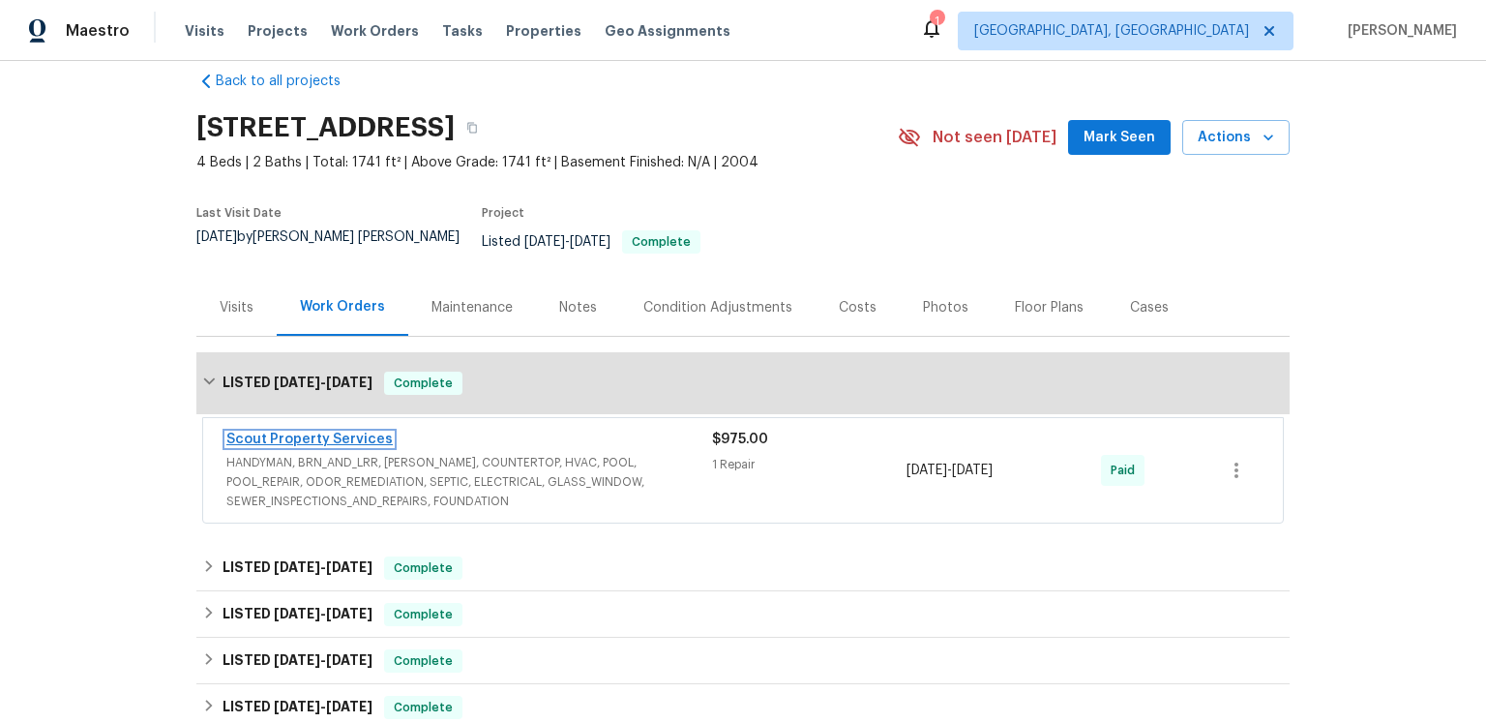
click at [383, 446] on link "Scout Property Services" at bounding box center [309, 439] width 166 height 14
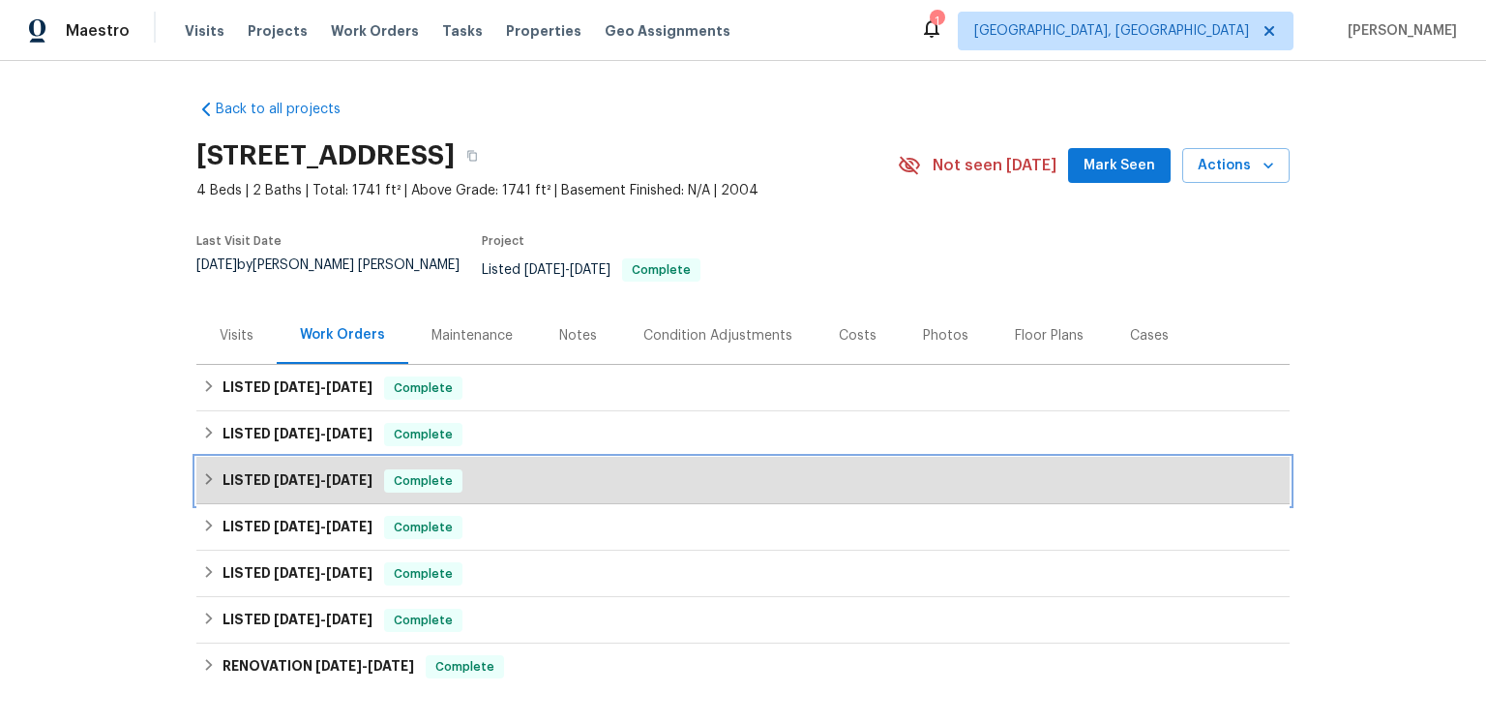
click at [362, 487] on span "[DATE]" at bounding box center [349, 480] width 46 height 14
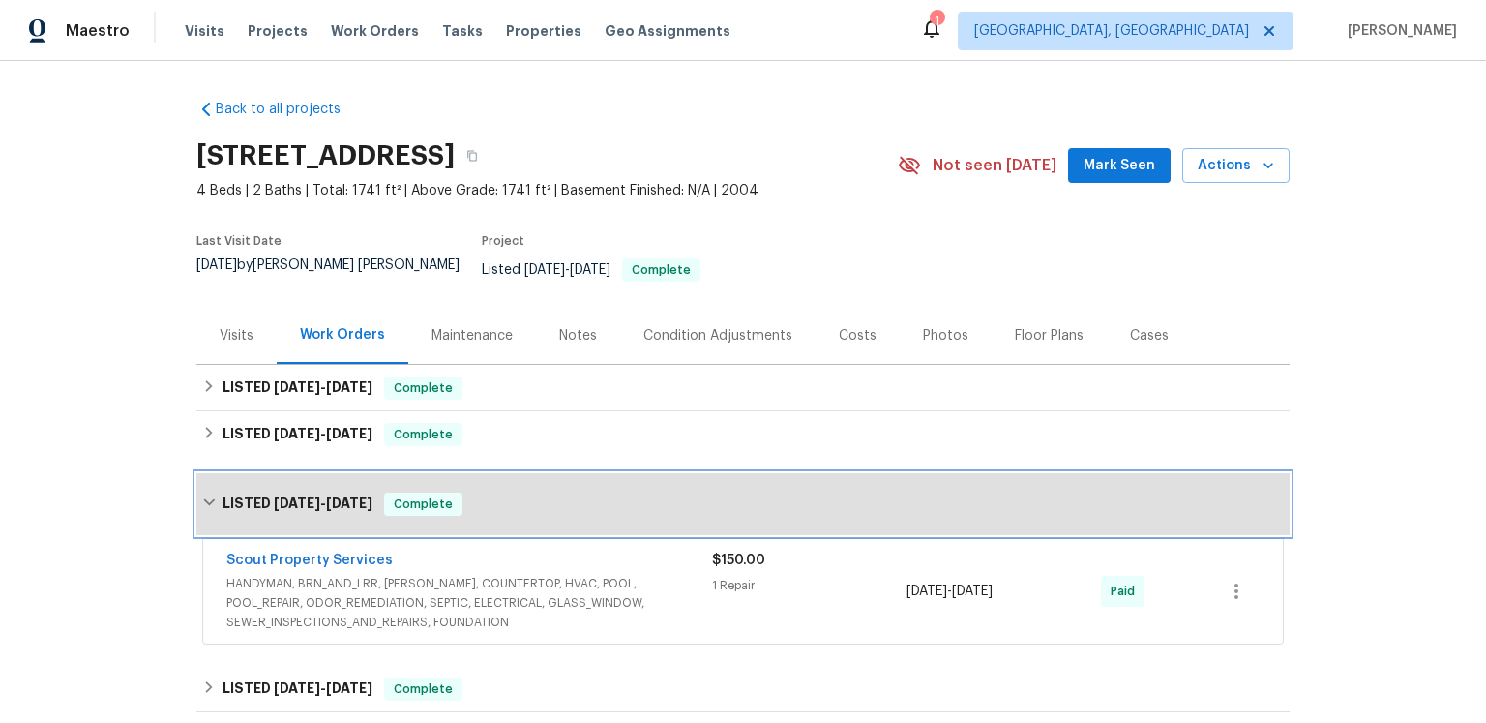
scroll to position [120, 0]
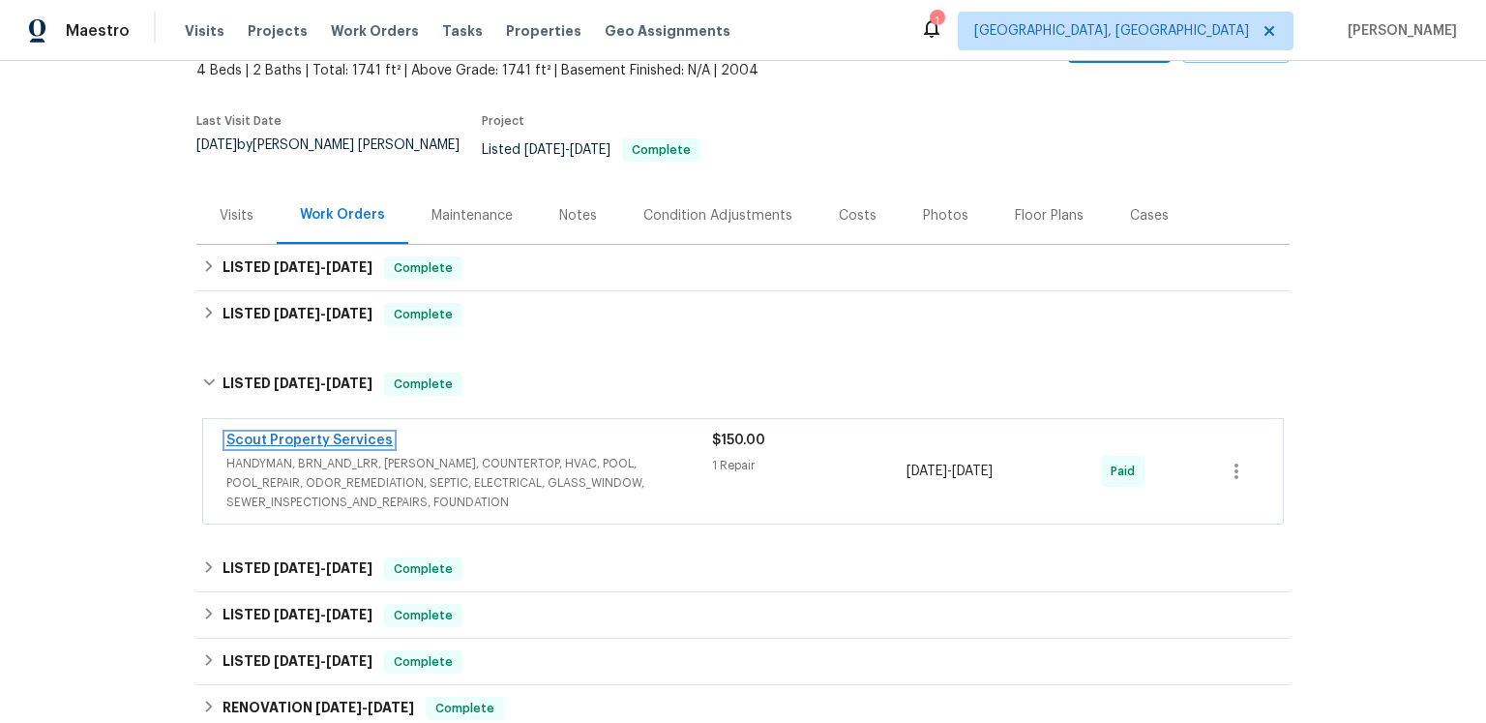
click at [365, 447] on link "Scout Property Services" at bounding box center [309, 440] width 166 height 14
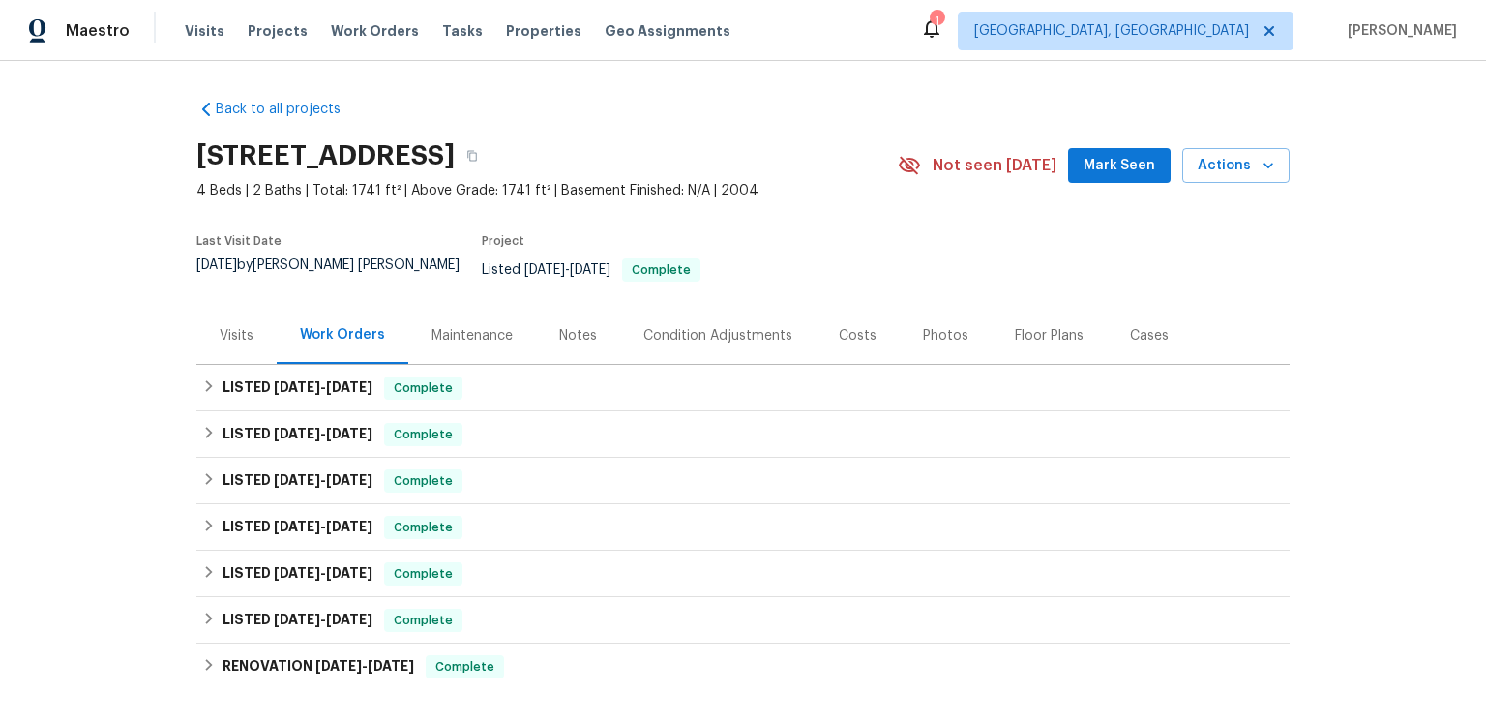
scroll to position [131, 0]
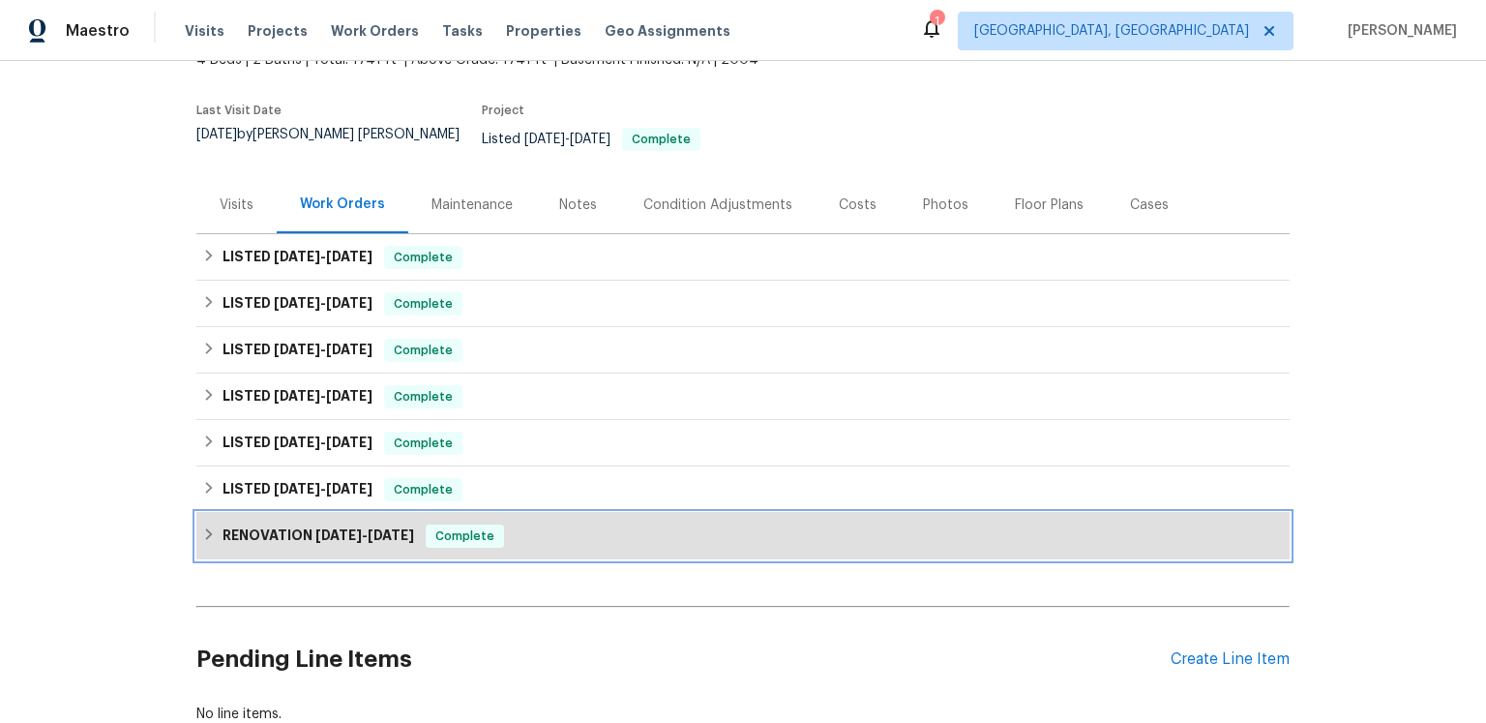
click at [362, 542] on span "[DATE]" at bounding box center [338, 535] width 46 height 14
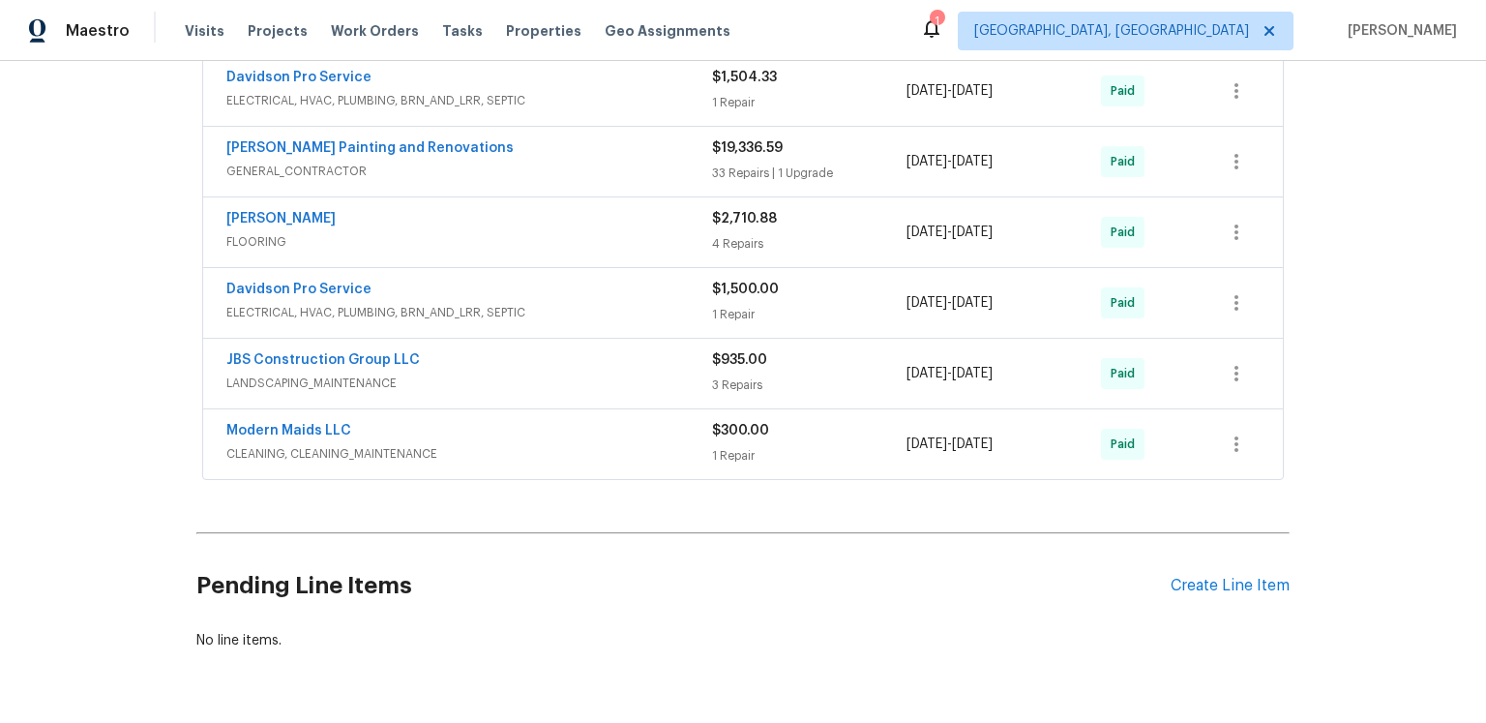
scroll to position [749, 0]
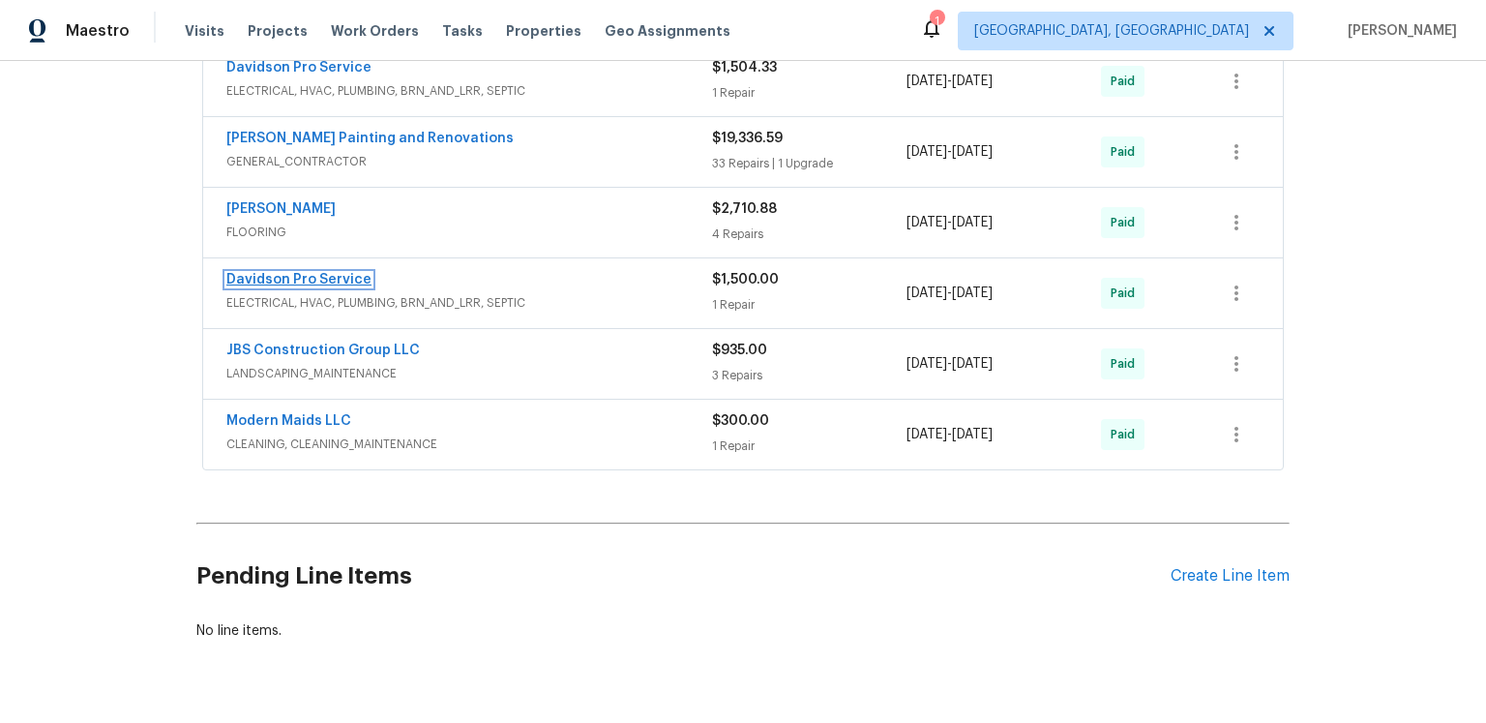
click at [371, 286] on link "Davidson Pro Service" at bounding box center [298, 280] width 145 height 14
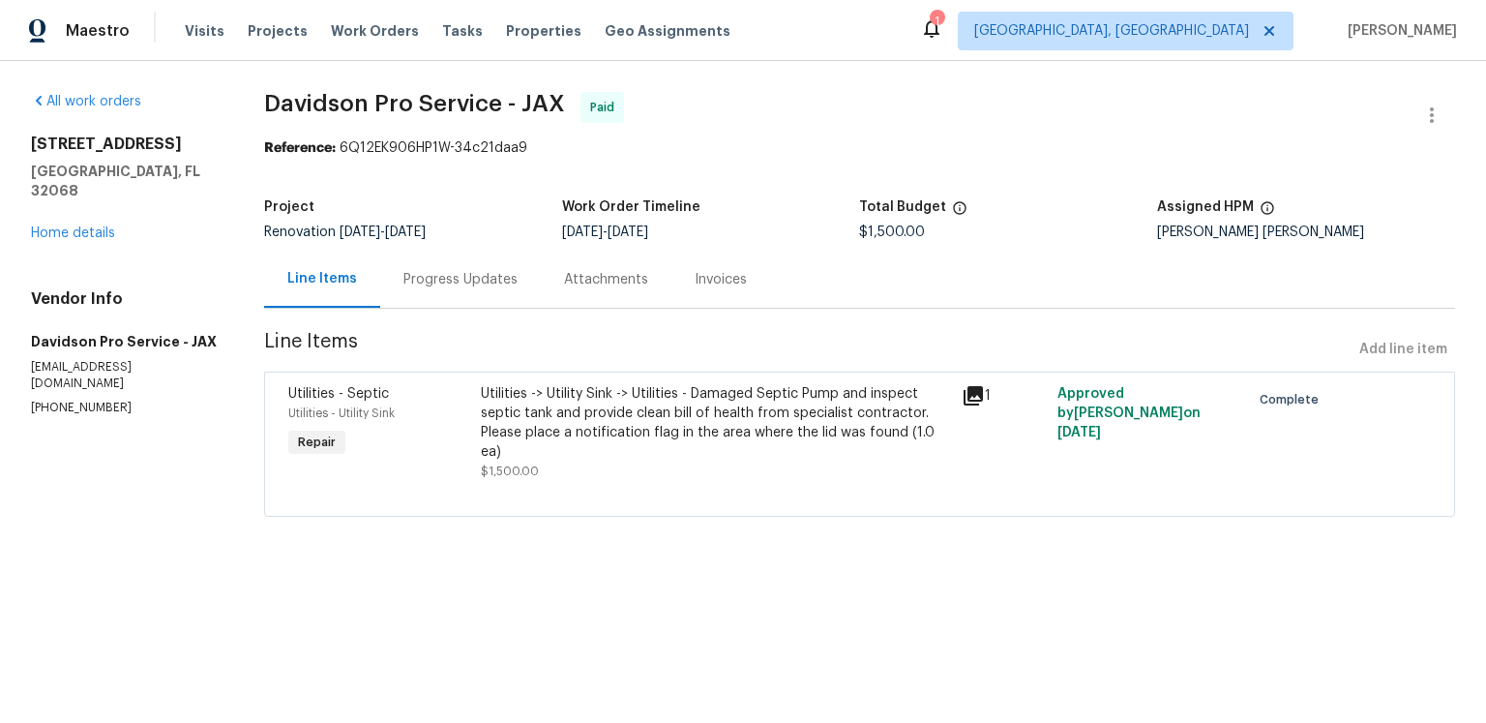
click at [966, 405] on icon at bounding box center [972, 395] width 19 height 19
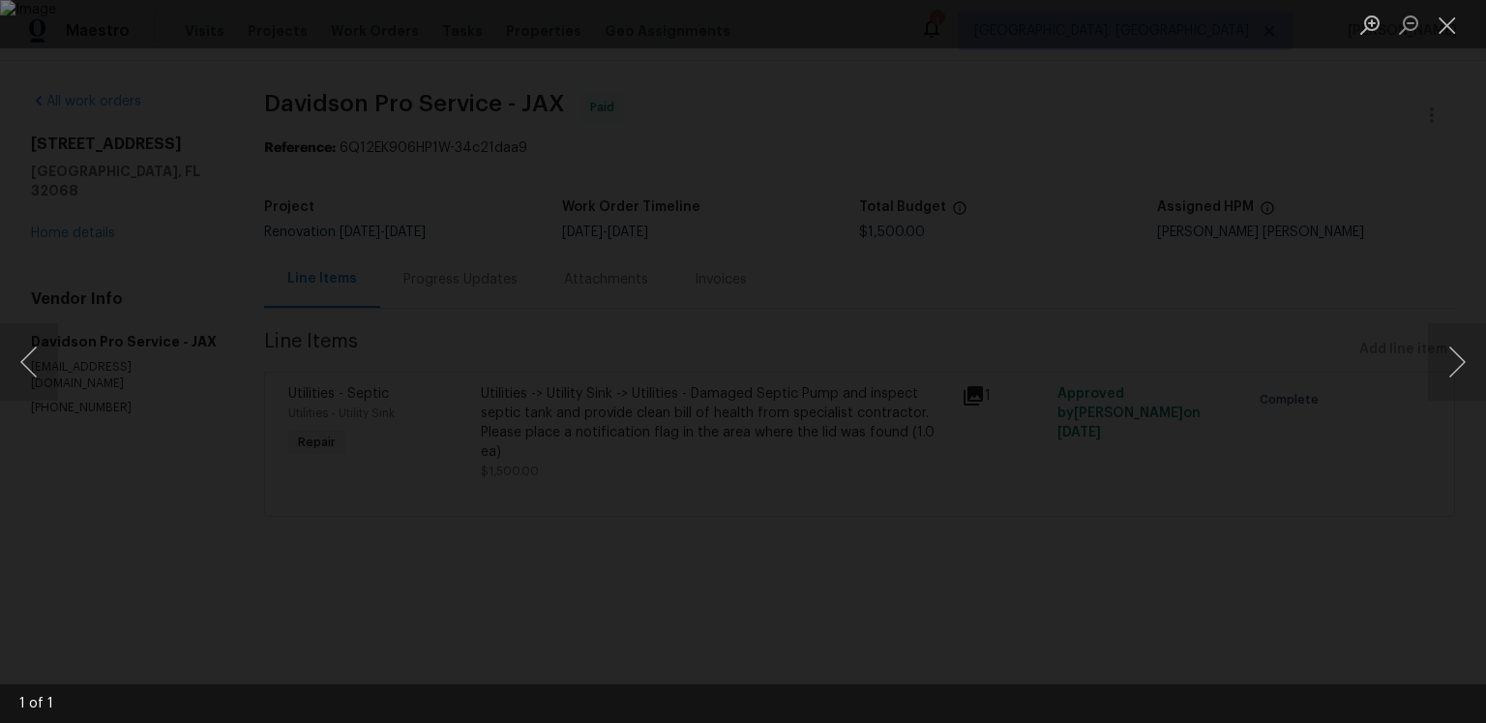
click at [1239, 239] on div "Lightbox" at bounding box center [743, 361] width 1486 height 723
